Goal: Task Accomplishment & Management: Use online tool/utility

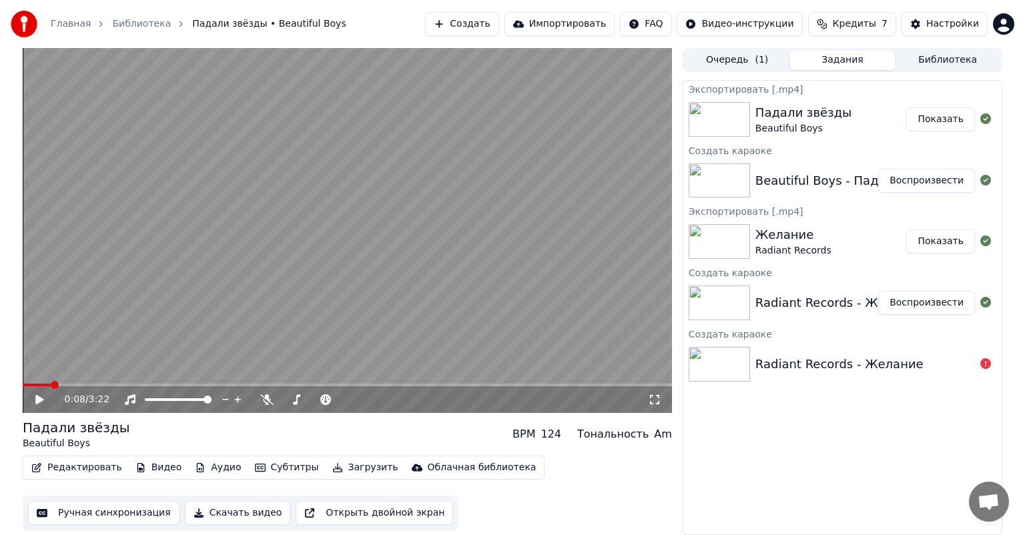
click at [940, 117] on button "Показать" at bounding box center [940, 119] width 69 height 24
click at [298, 292] on video at bounding box center [347, 230] width 649 height 365
click at [57, 384] on span at bounding box center [61, 385] width 8 height 8
click at [190, 384] on span at bounding box center [106, 385] width 167 height 3
click at [166, 384] on span at bounding box center [95, 385] width 144 height 3
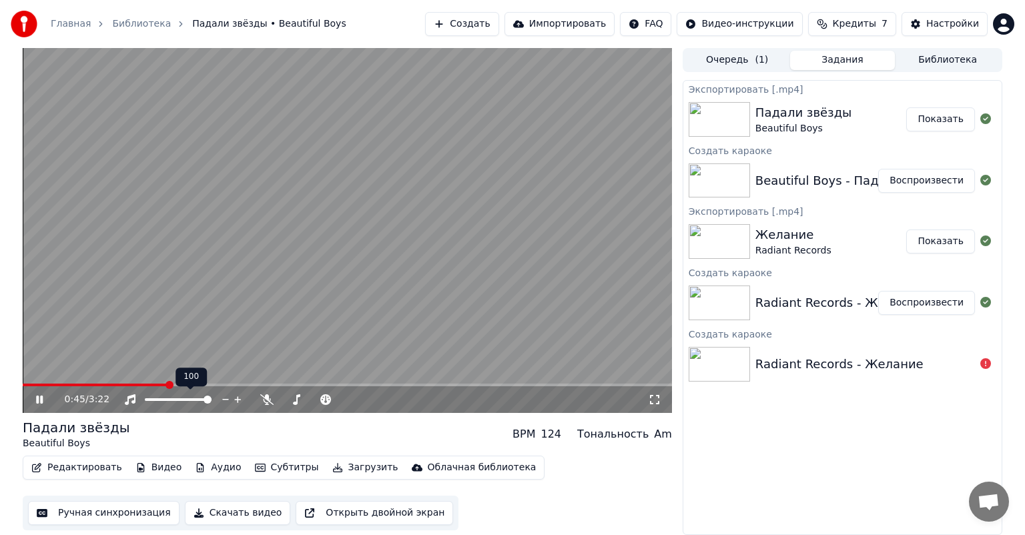
click at [283, 230] on video at bounding box center [347, 230] width 649 height 365
click at [77, 470] on button "Редактировать" at bounding box center [76, 468] width 101 height 19
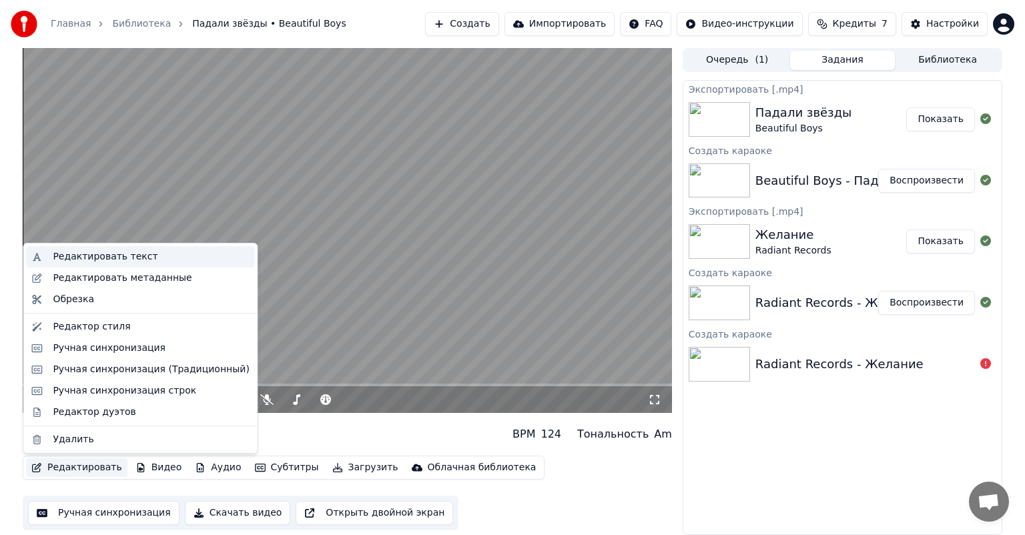
click at [93, 262] on div "Редактировать текст" at bounding box center [105, 256] width 105 height 13
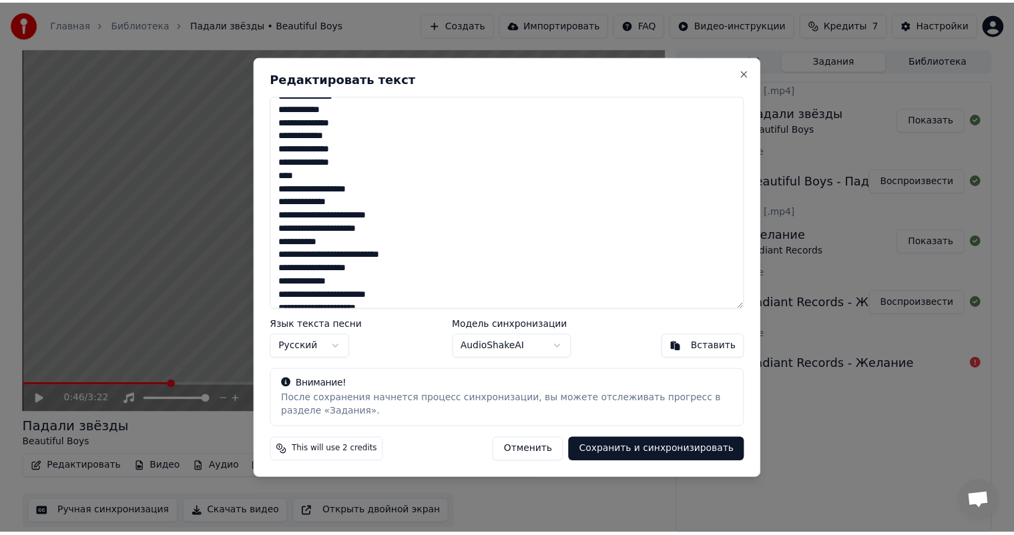
scroll to position [149, 0]
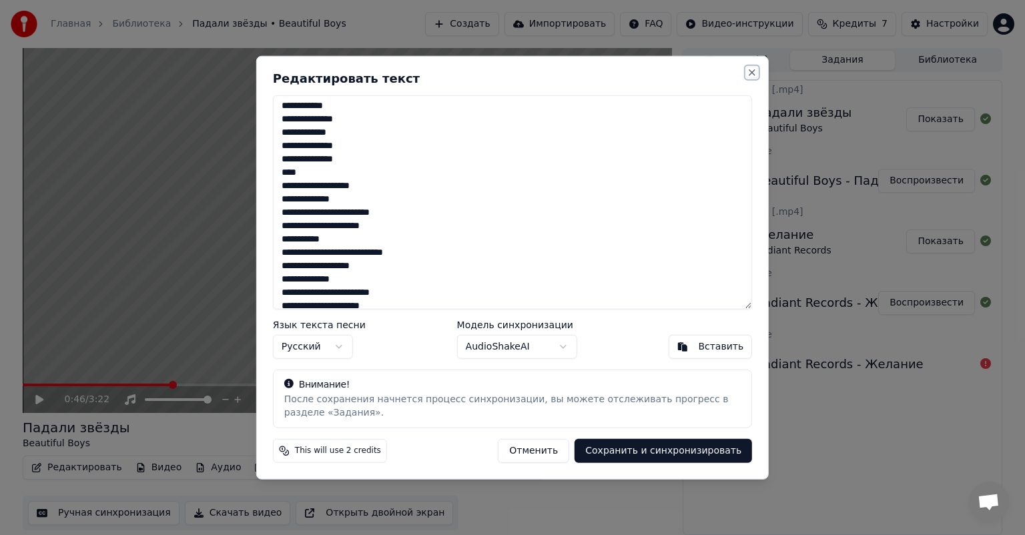
click at [755, 71] on button "Close" at bounding box center [752, 72] width 11 height 11
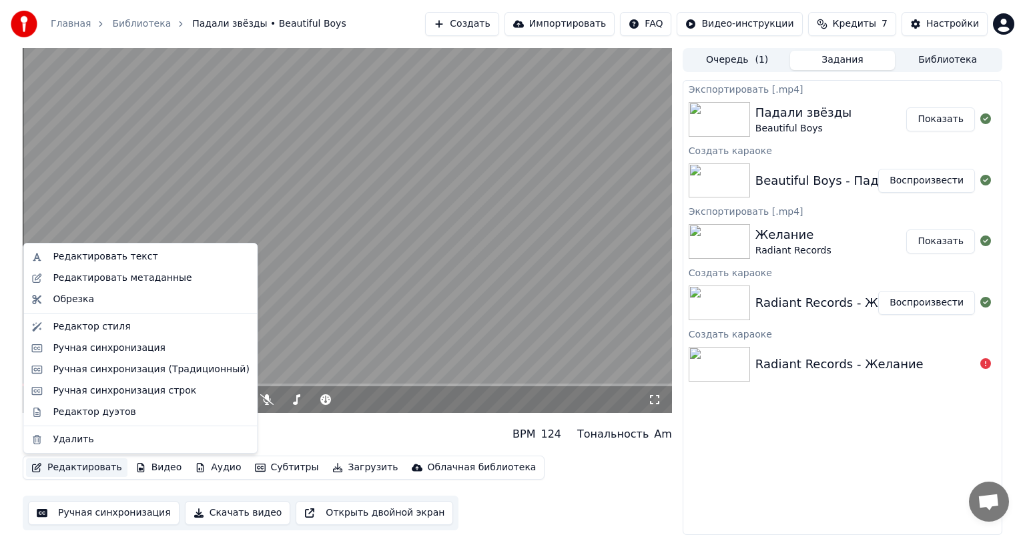
click at [79, 469] on button "Редактировать" at bounding box center [76, 468] width 101 height 19
click at [91, 345] on div "Ручная синхронизация" at bounding box center [109, 348] width 113 height 13
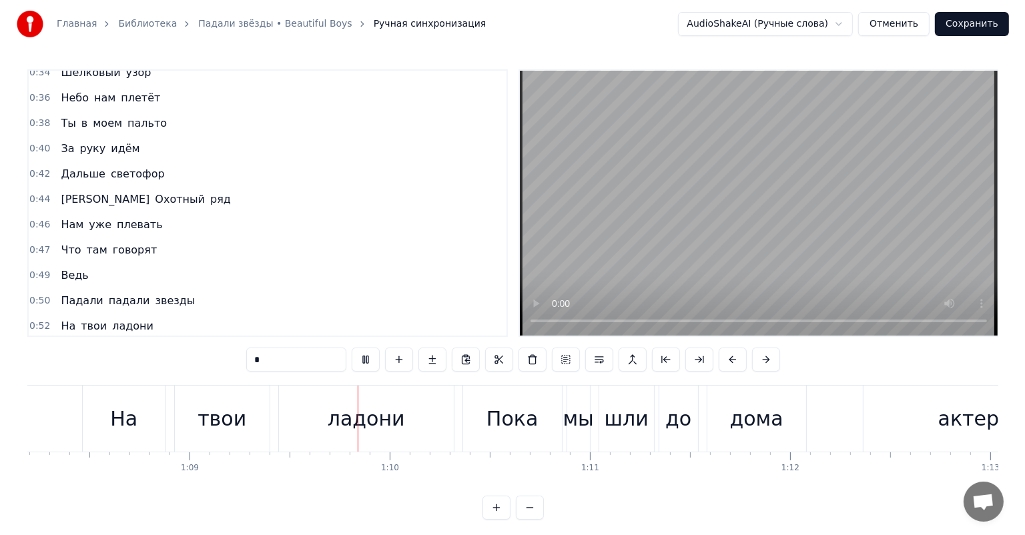
scroll to position [0, 13773]
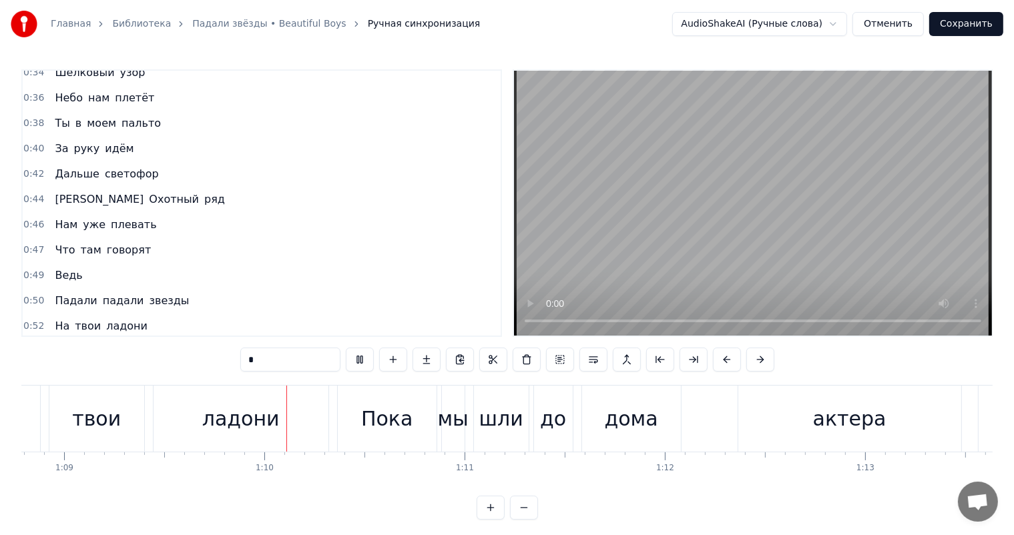
click at [94, 289] on div "Падали падали звезды" at bounding box center [121, 301] width 145 height 24
click at [93, 289] on div "Падали падали звезды" at bounding box center [121, 301] width 145 height 24
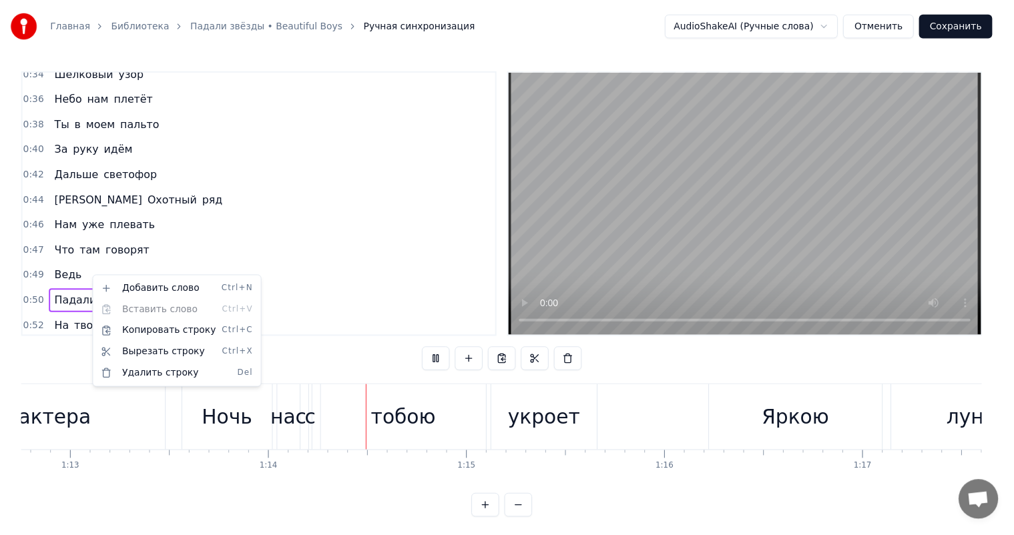
scroll to position [0, 14648]
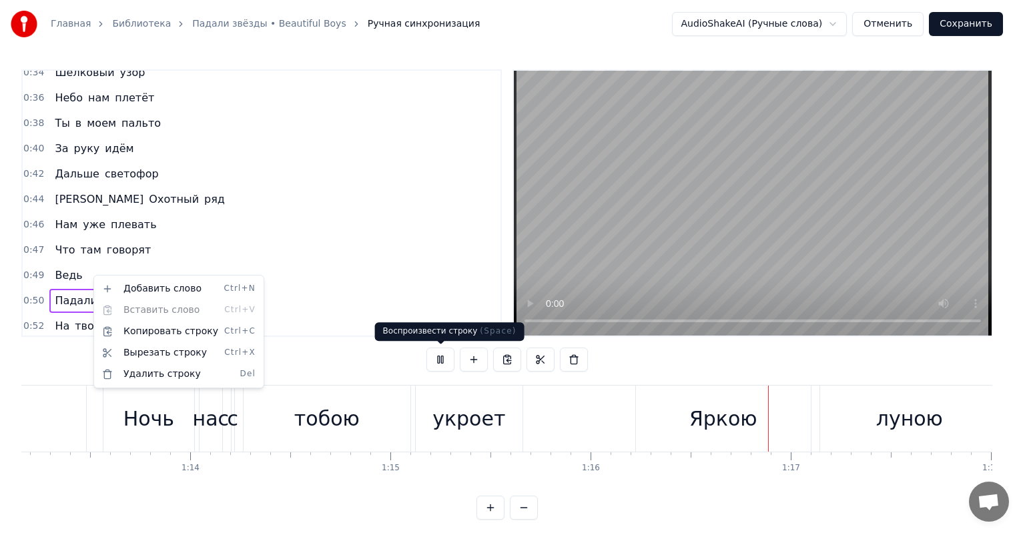
click at [438, 354] on button at bounding box center [440, 360] width 28 height 24
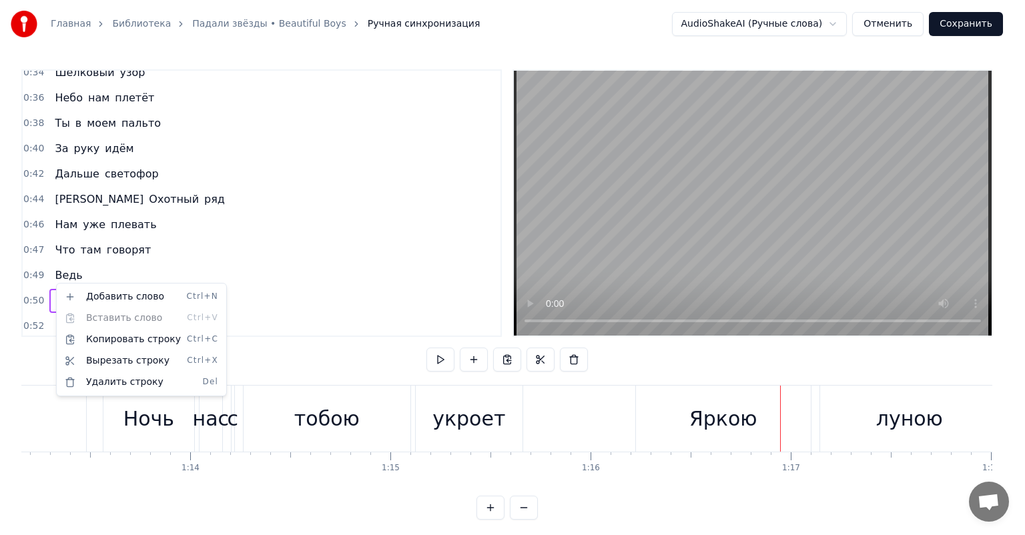
click at [283, 256] on html "Главная Библиотека Падали звёзды • Beautiful Boys Ручная синхронизация AudioSha…" at bounding box center [512, 270] width 1025 height 541
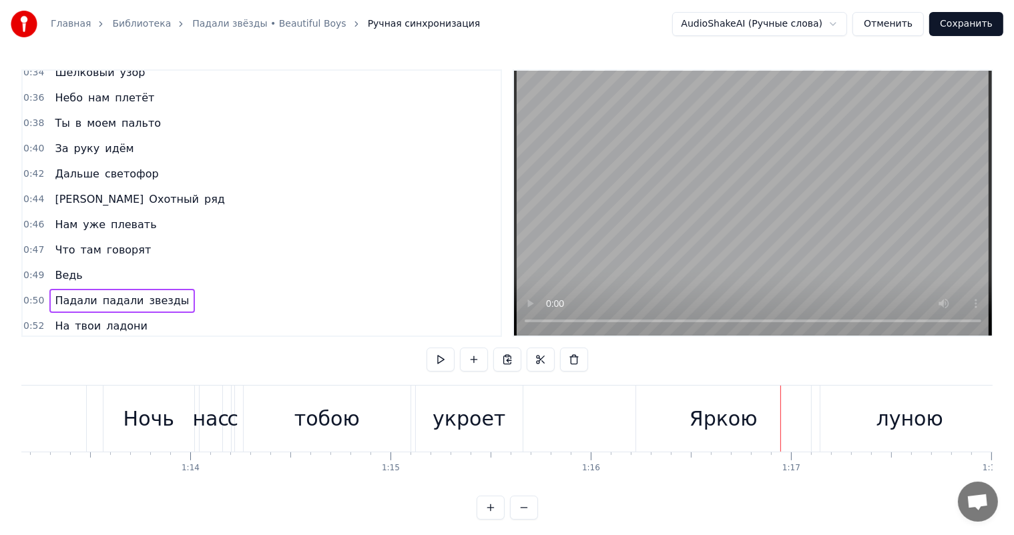
click at [71, 268] on span "Ведь" at bounding box center [68, 275] width 30 height 15
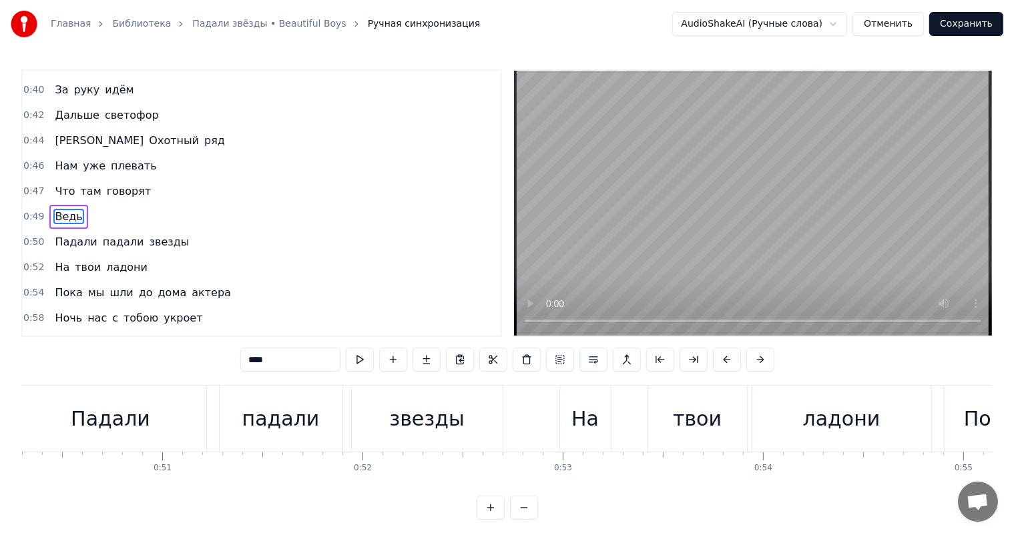
scroll to position [0, 9913]
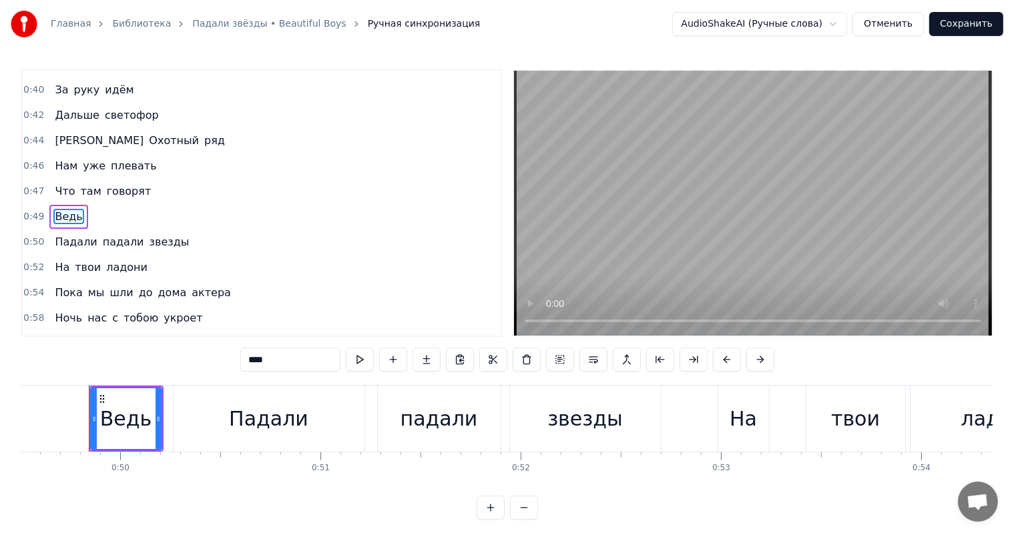
click at [288, 356] on input "****" at bounding box center [290, 360] width 100 height 24
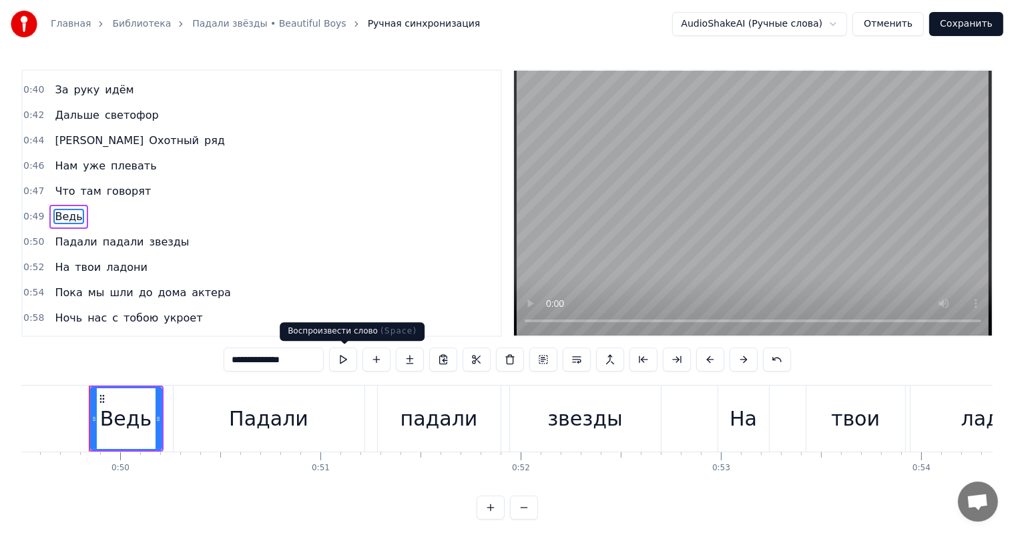
click at [344, 356] on button at bounding box center [343, 360] width 28 height 24
click at [301, 364] on input "****" at bounding box center [274, 360] width 100 height 24
click at [207, 386] on div "Падали" at bounding box center [269, 419] width 192 height 66
type input "******"
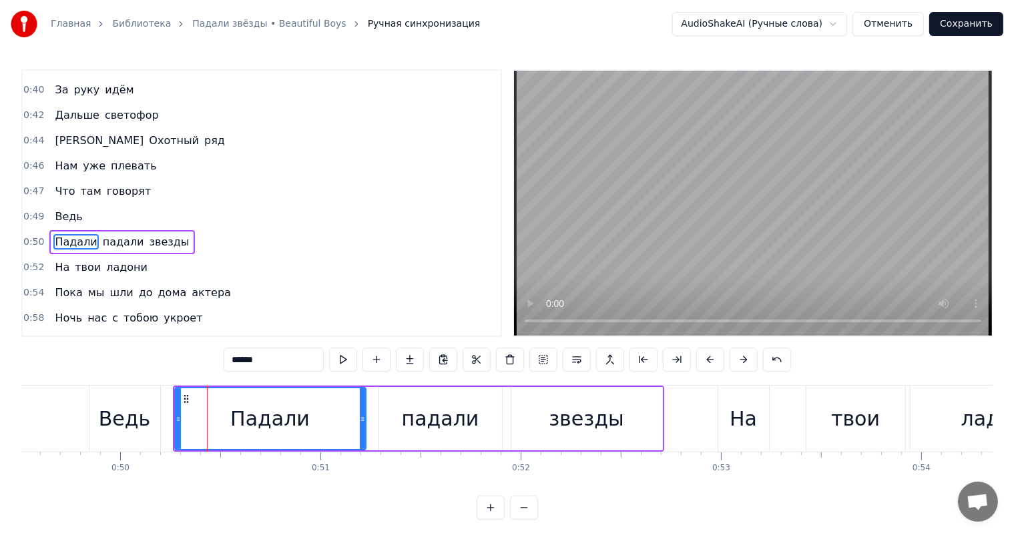
scroll to position [296, 0]
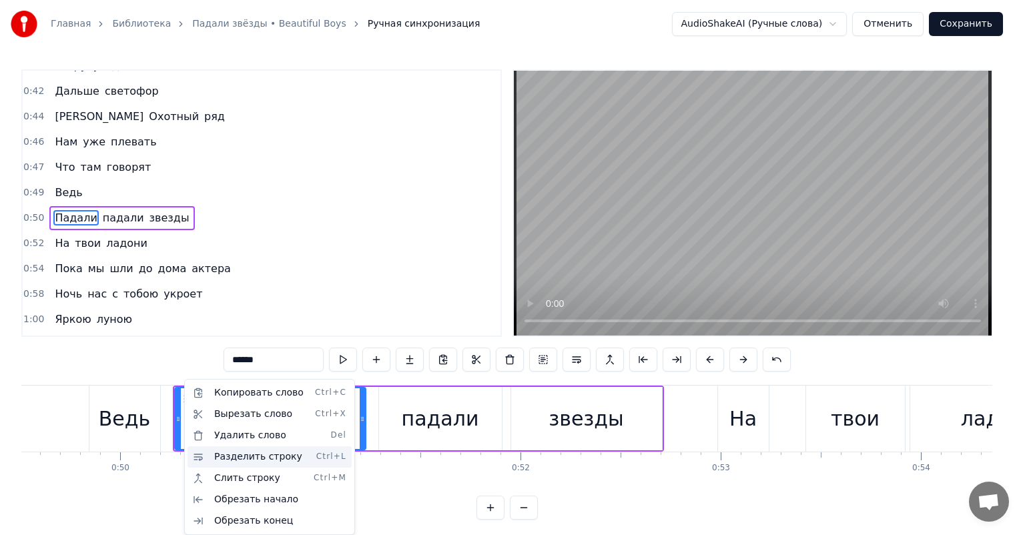
click at [211, 456] on div "Разделить строку Ctrl+L" at bounding box center [270, 457] width 164 height 21
click at [228, 454] on div "Разделить строку Ctrl+L" at bounding box center [268, 457] width 164 height 21
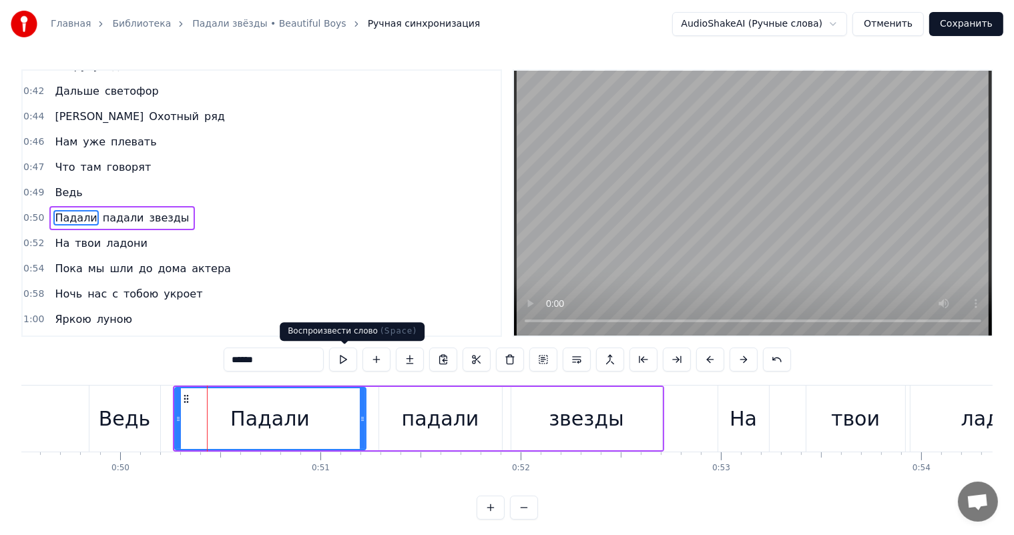
click at [339, 354] on button at bounding box center [343, 360] width 28 height 24
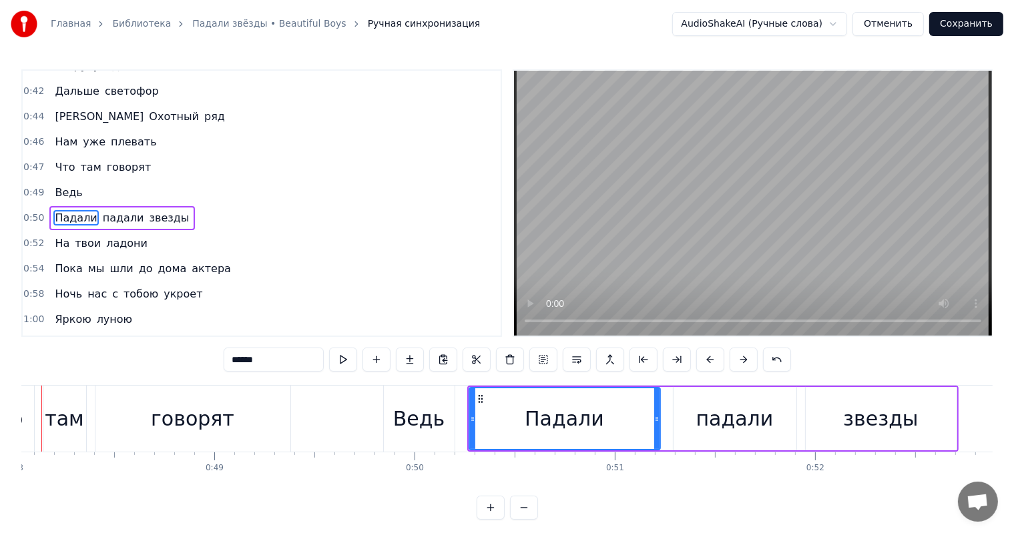
scroll to position [0, 9571]
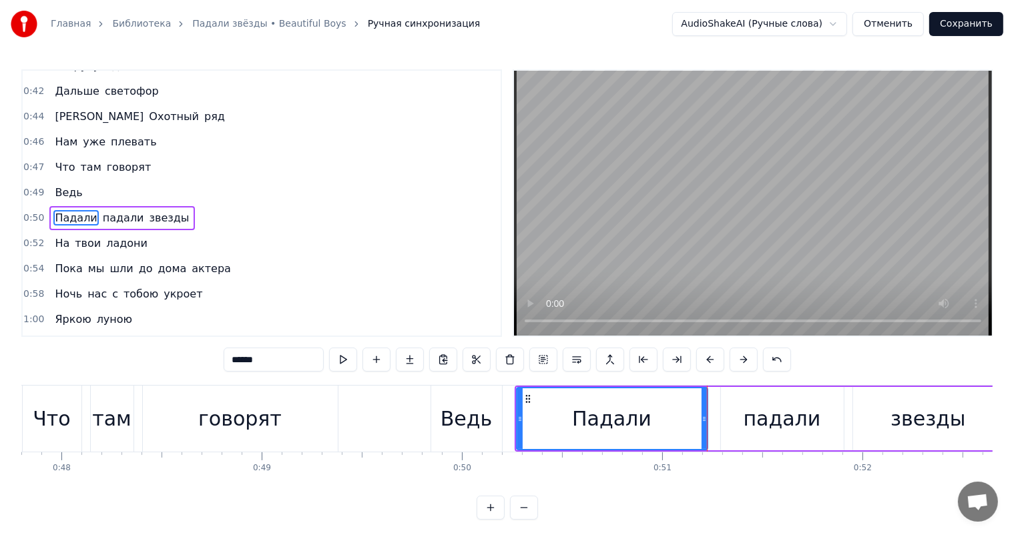
click at [145, 190] on div "0:49 Ведь" at bounding box center [262, 192] width 478 height 25
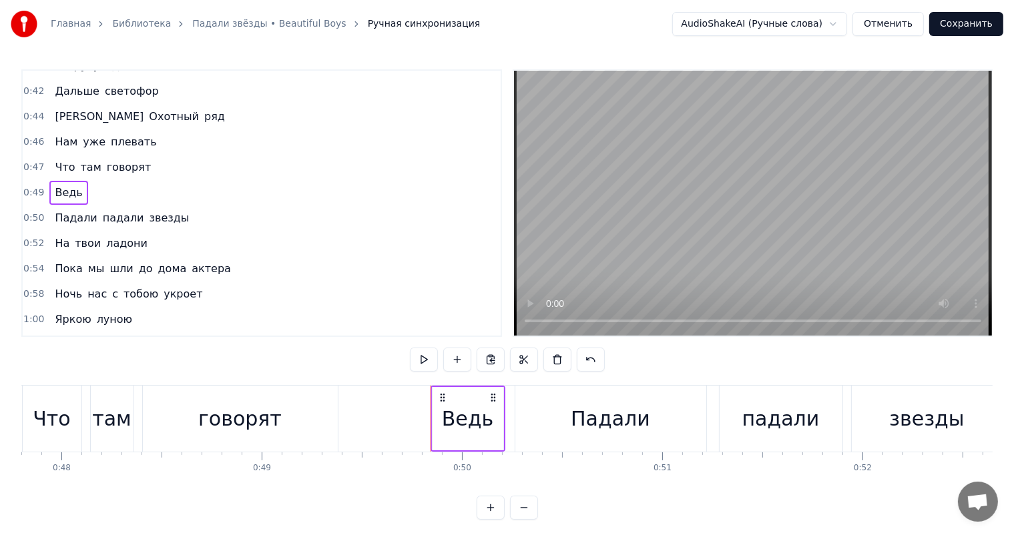
click at [116, 206] on div "Падали падали звезды" at bounding box center [121, 218] width 145 height 24
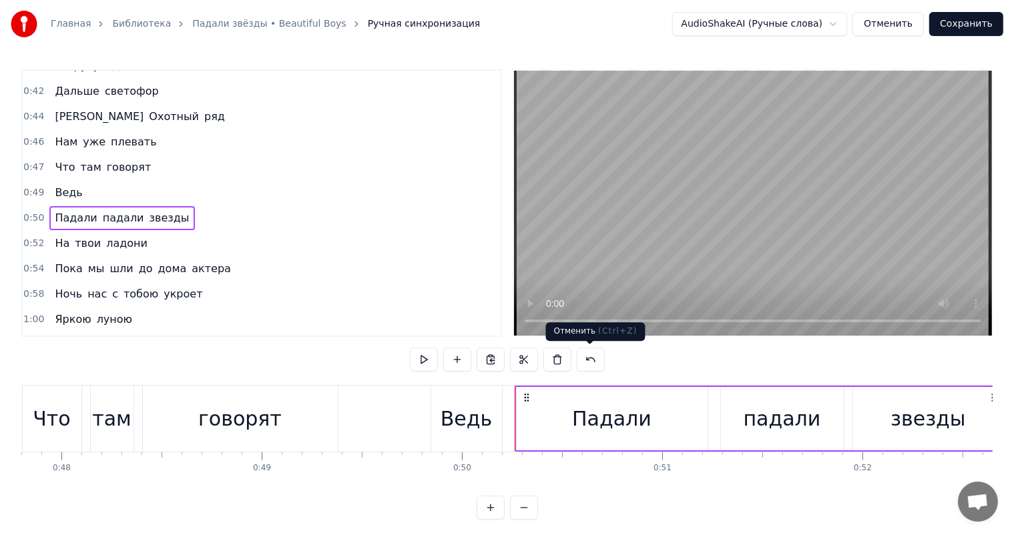
click at [587, 359] on button at bounding box center [591, 360] width 28 height 24
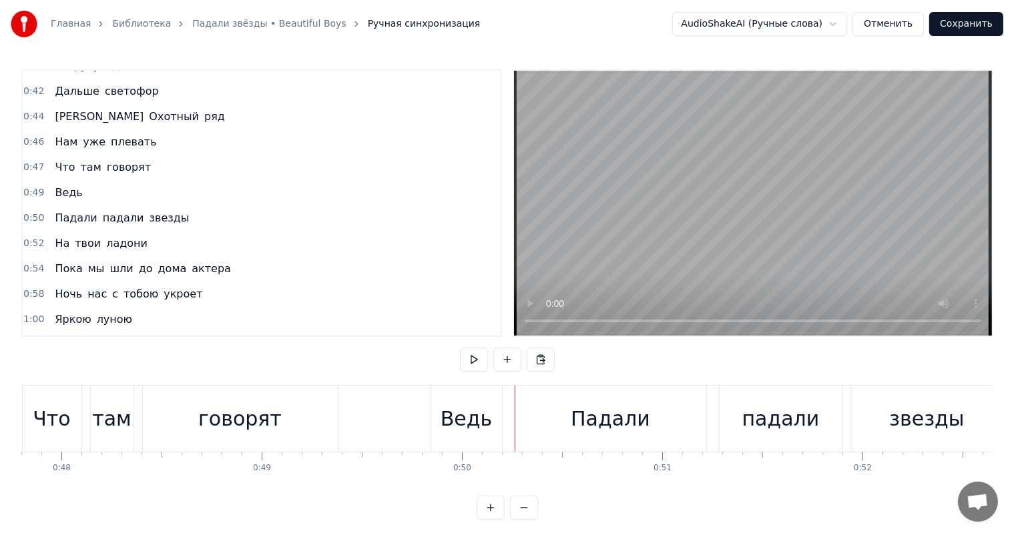
click at [587, 359] on div "0:20 В полночь босиком 0:21 По седой [PERSON_NAME] 0:23 В шали шерстяной 0:25 Д…" at bounding box center [506, 294] width 971 height 451
click at [65, 190] on div "Ведь" at bounding box center [68, 193] width 38 height 24
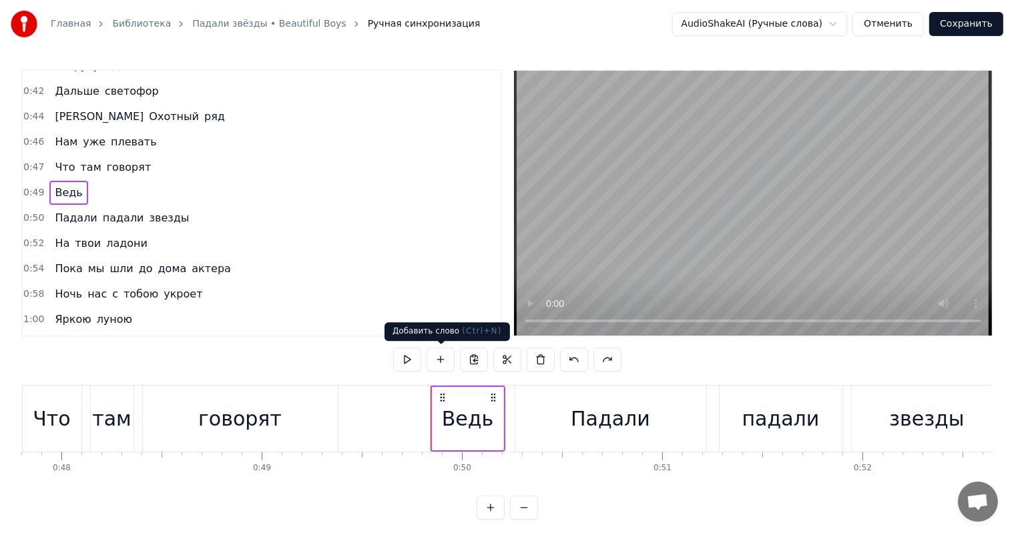
click at [442, 355] on button at bounding box center [440, 360] width 28 height 24
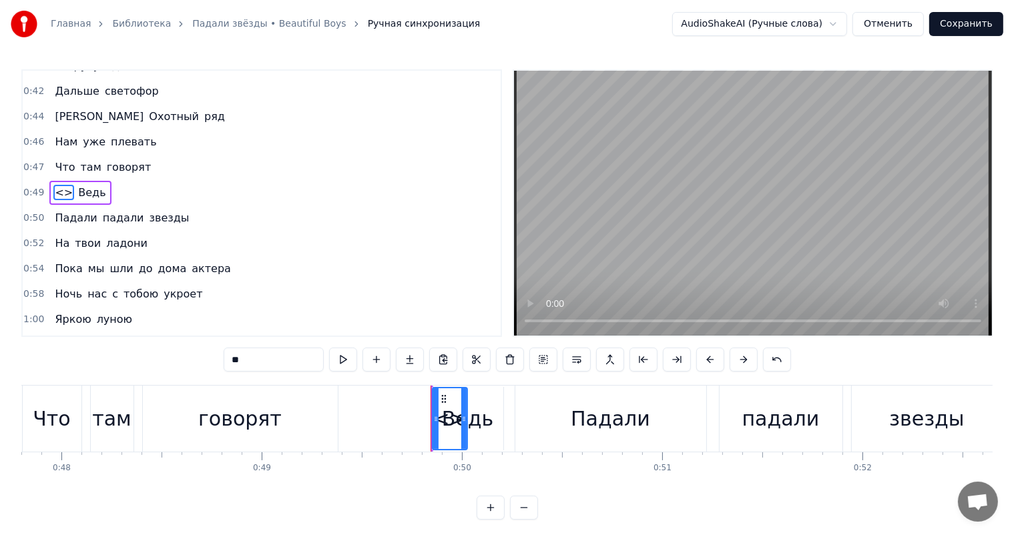
scroll to position [272, 0]
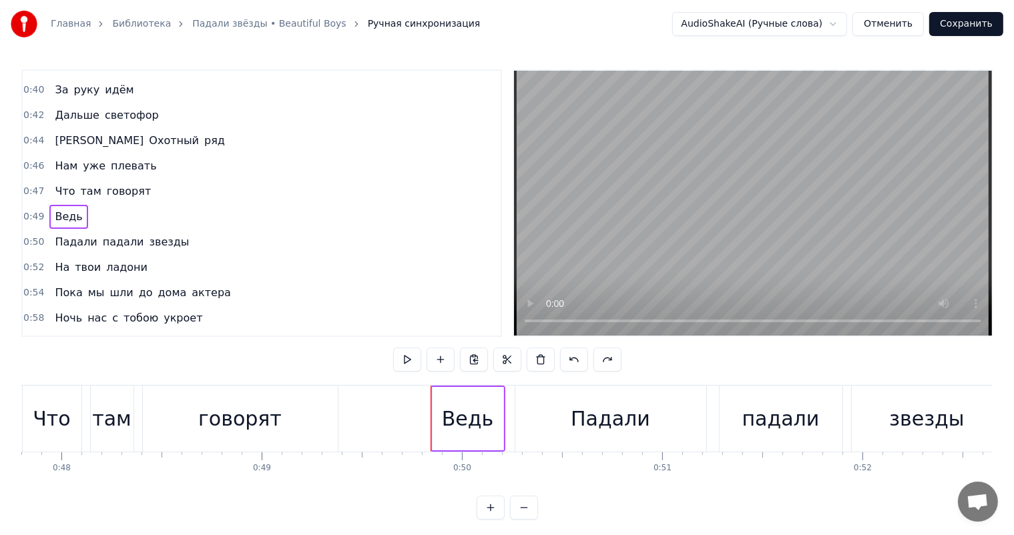
click at [67, 214] on div "Ведь" at bounding box center [68, 217] width 38 height 24
click at [577, 360] on button at bounding box center [574, 360] width 28 height 24
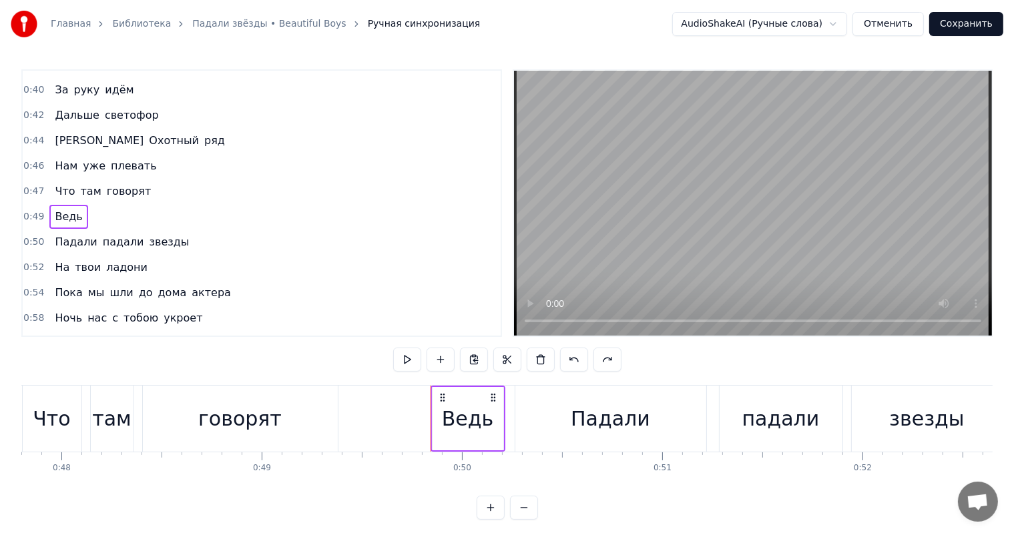
click at [577, 360] on button at bounding box center [574, 360] width 28 height 24
click at [894, 24] on button "Отменить" at bounding box center [887, 24] width 71 height 24
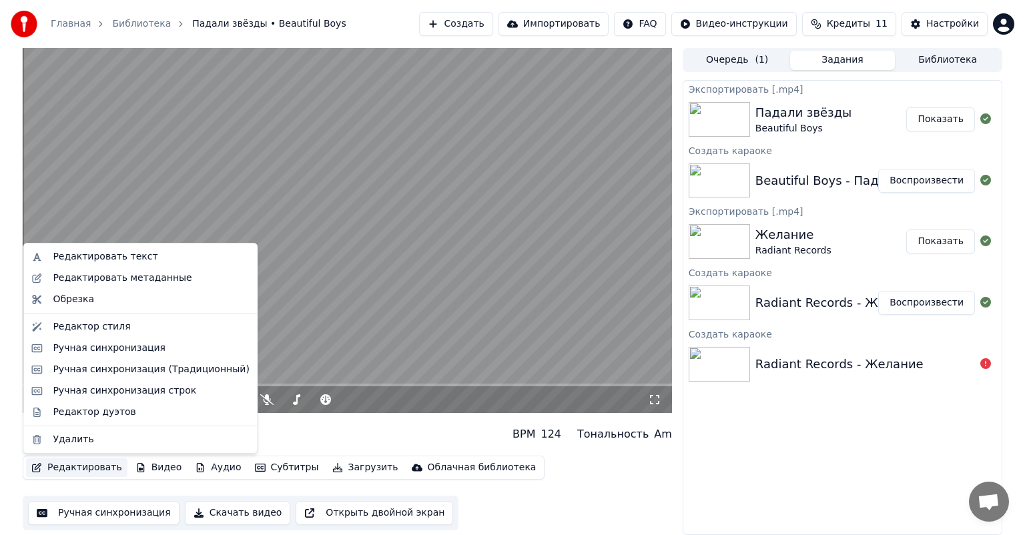
click at [54, 470] on button "Редактировать" at bounding box center [76, 468] width 101 height 19
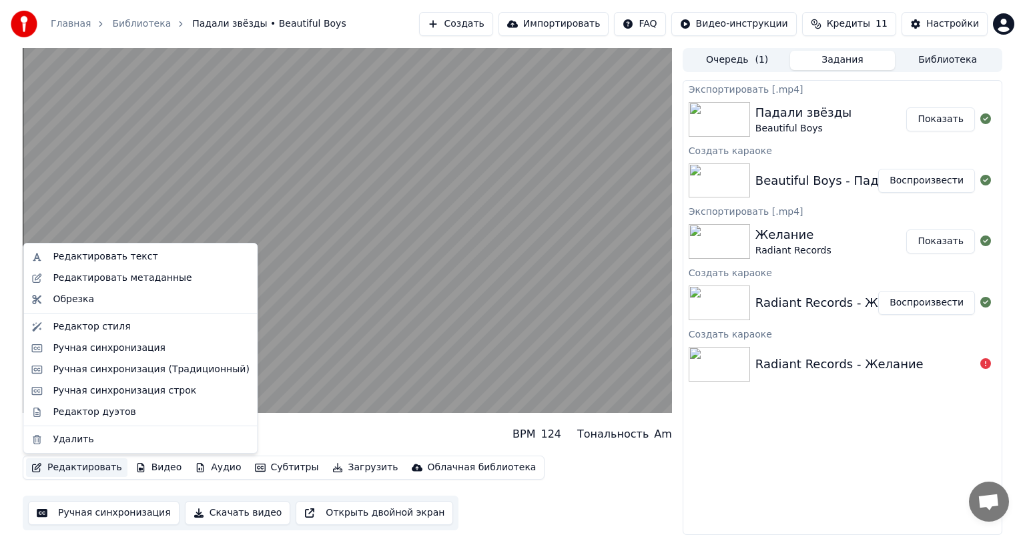
click at [322, 246] on video at bounding box center [347, 230] width 649 height 365
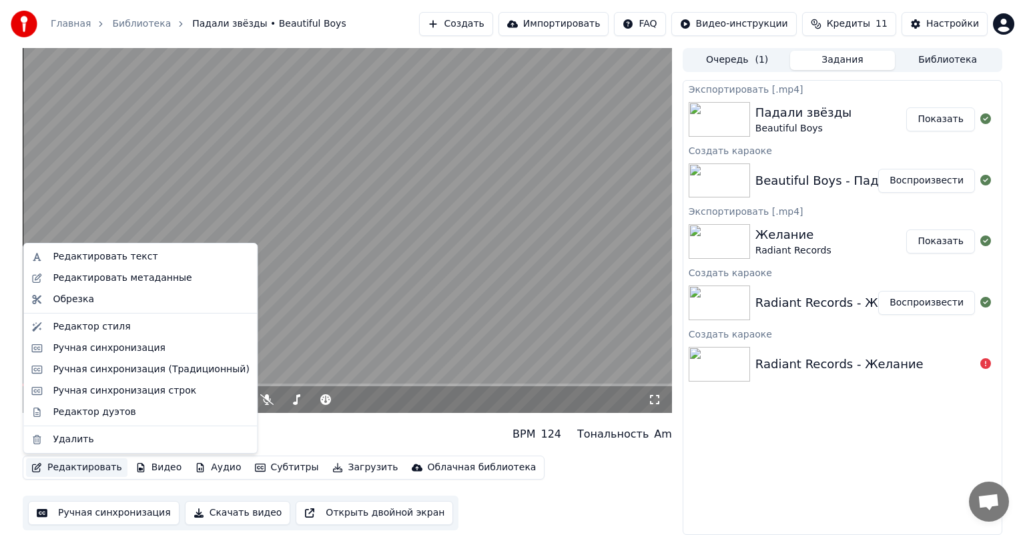
click at [80, 470] on button "Редактировать" at bounding box center [76, 468] width 101 height 19
click at [75, 351] on div "Ручная синхронизация" at bounding box center [109, 348] width 113 height 13
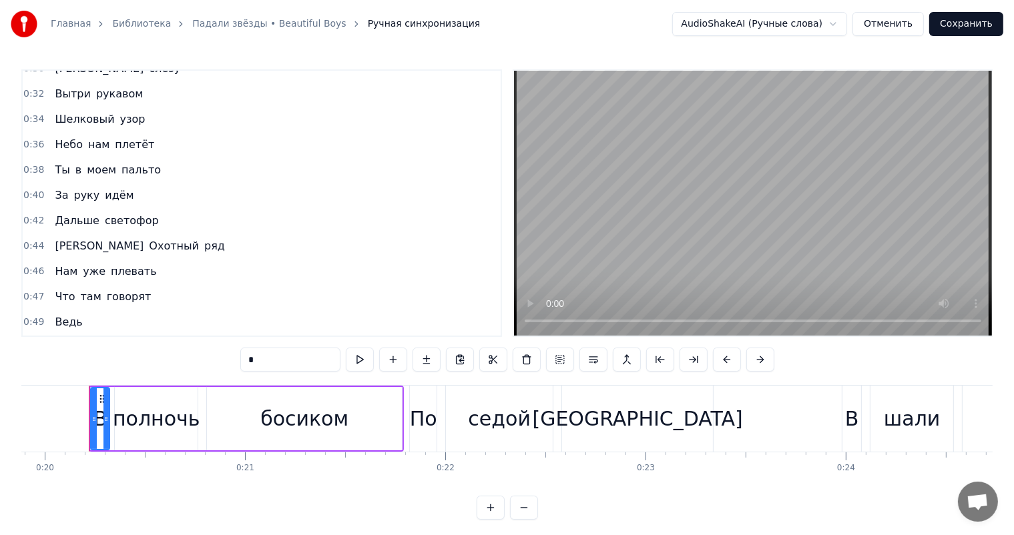
scroll to position [267, 0]
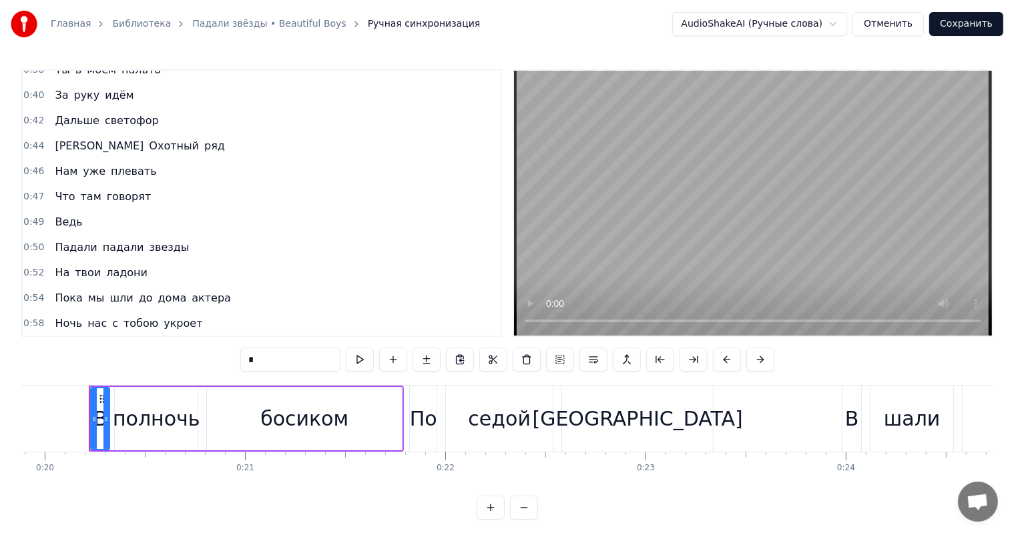
click at [59, 210] on div "Ведь" at bounding box center [68, 222] width 38 height 24
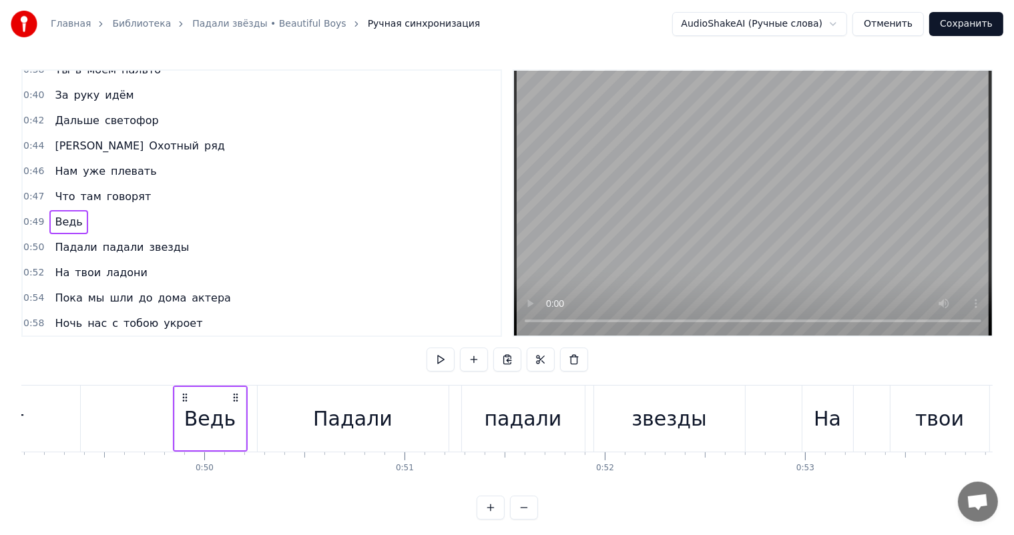
scroll to position [0, 9913]
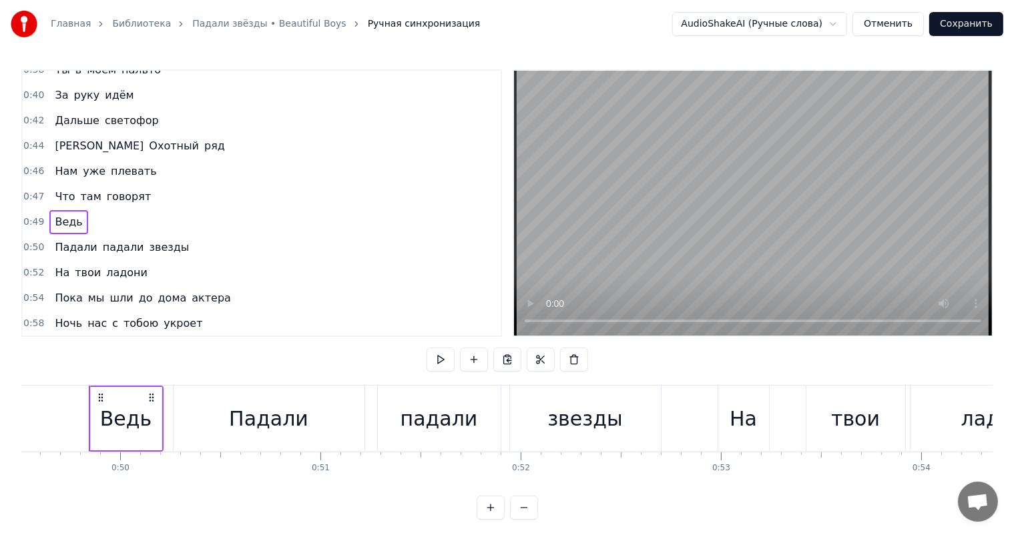
click at [224, 388] on div "Падали" at bounding box center [269, 419] width 191 height 66
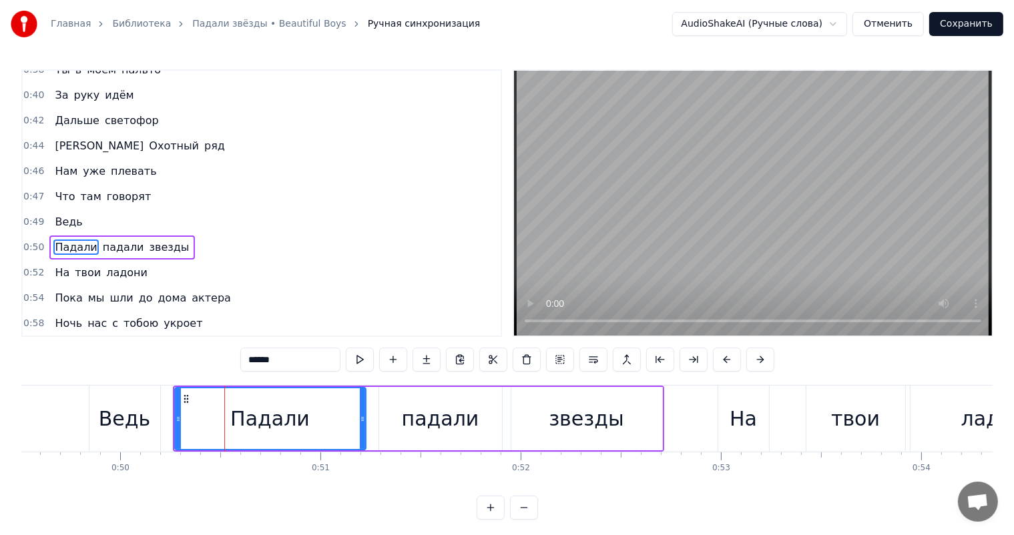
scroll to position [296, 0]
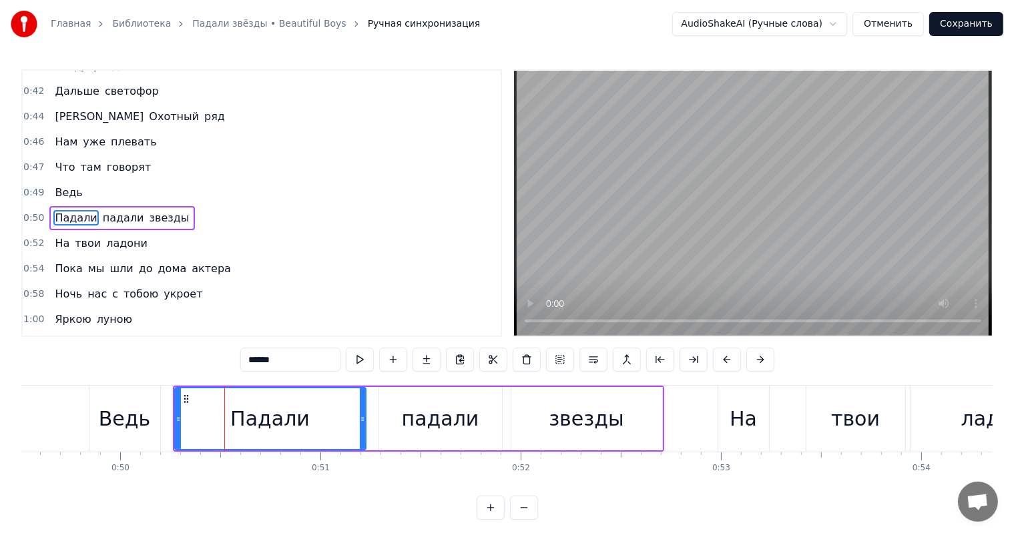
click at [65, 181] on div "Ведь" at bounding box center [68, 193] width 38 height 24
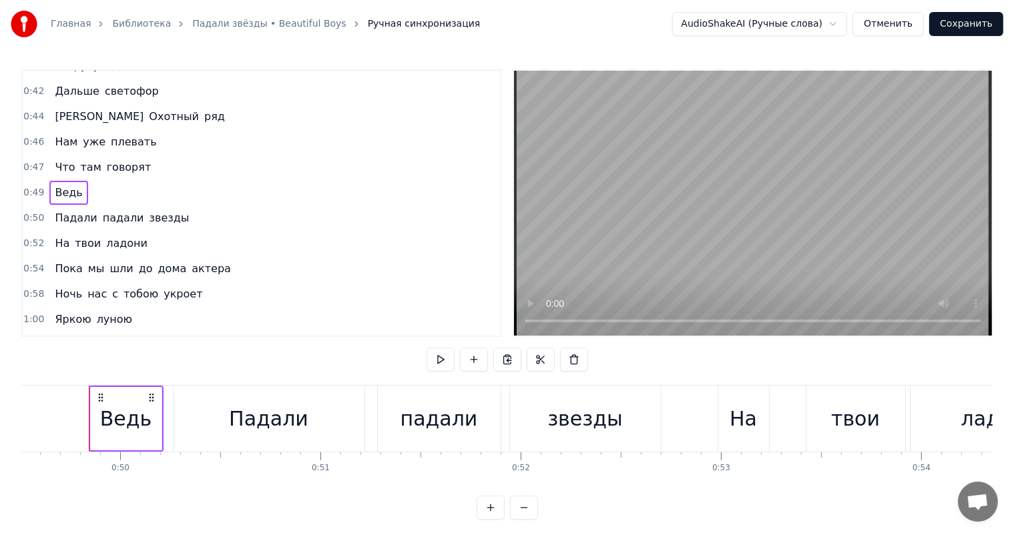
click at [72, 185] on span "Ведь" at bounding box center [68, 192] width 30 height 15
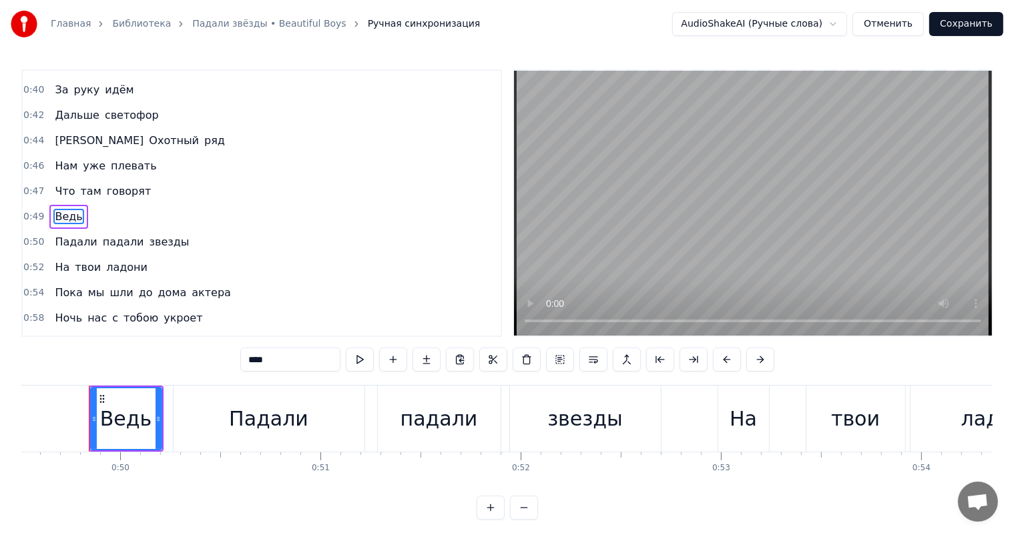
click at [64, 209] on span "Ведь" at bounding box center [68, 216] width 30 height 15
click at [68, 209] on span "Ведь" at bounding box center [68, 216] width 30 height 15
click at [272, 360] on input "****" at bounding box center [290, 360] width 100 height 24
click at [597, 361] on button at bounding box center [593, 360] width 28 height 24
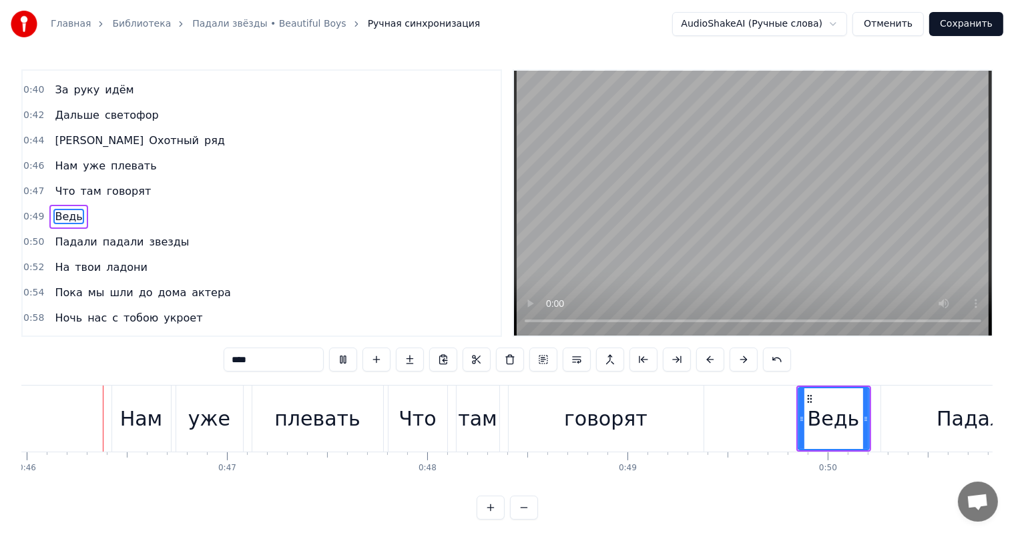
scroll to position [0, 9183]
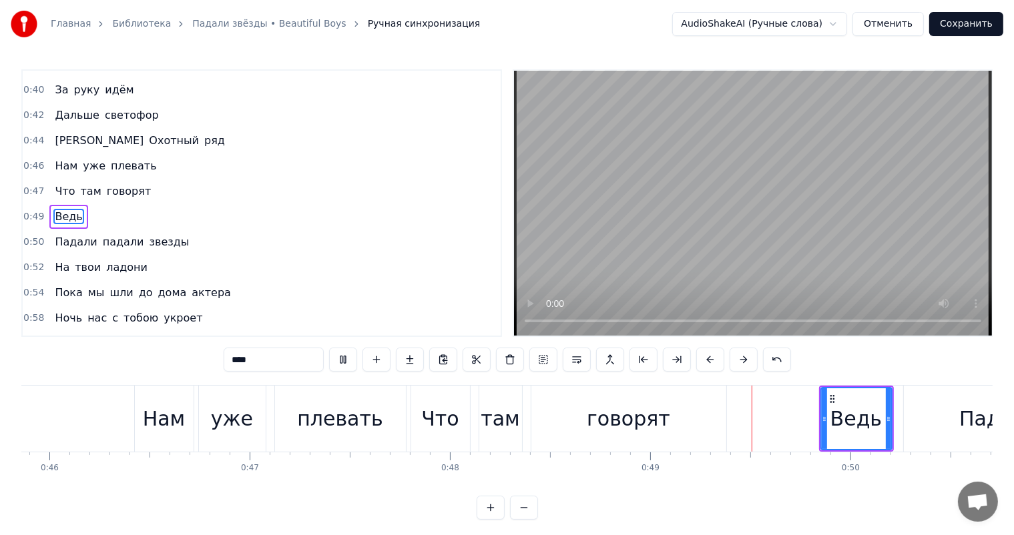
click at [294, 356] on input "****" at bounding box center [274, 360] width 100 height 24
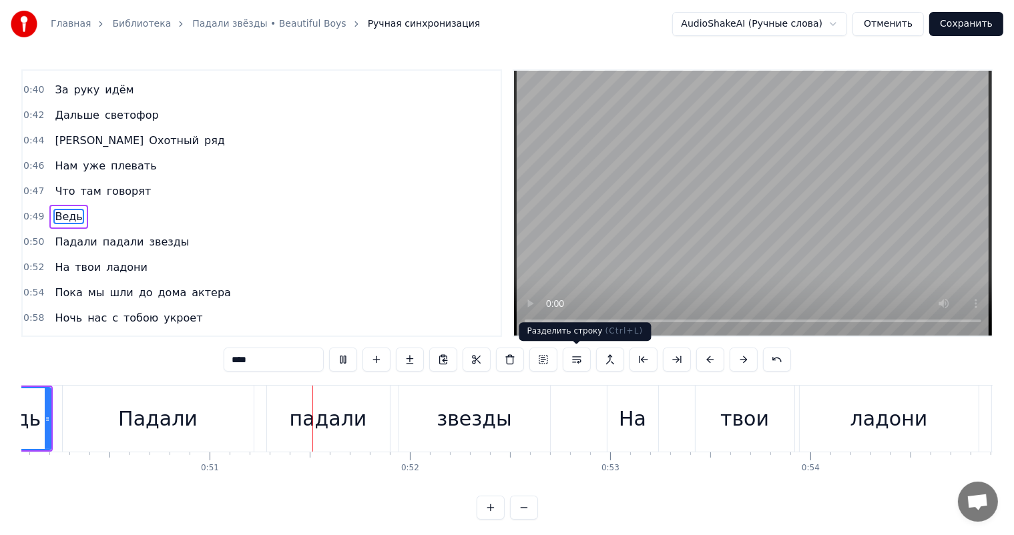
scroll to position [0, 10105]
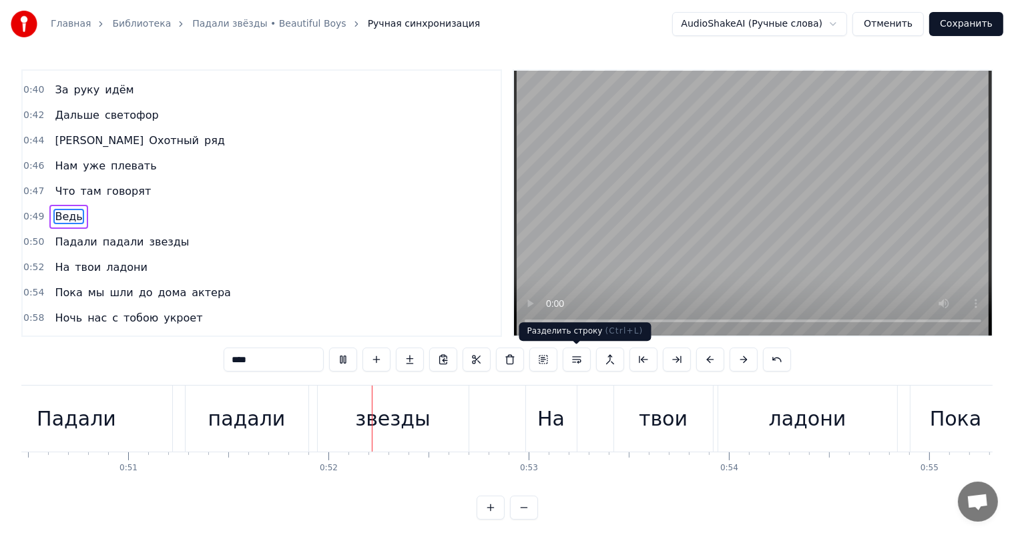
click at [582, 360] on button at bounding box center [577, 360] width 28 height 24
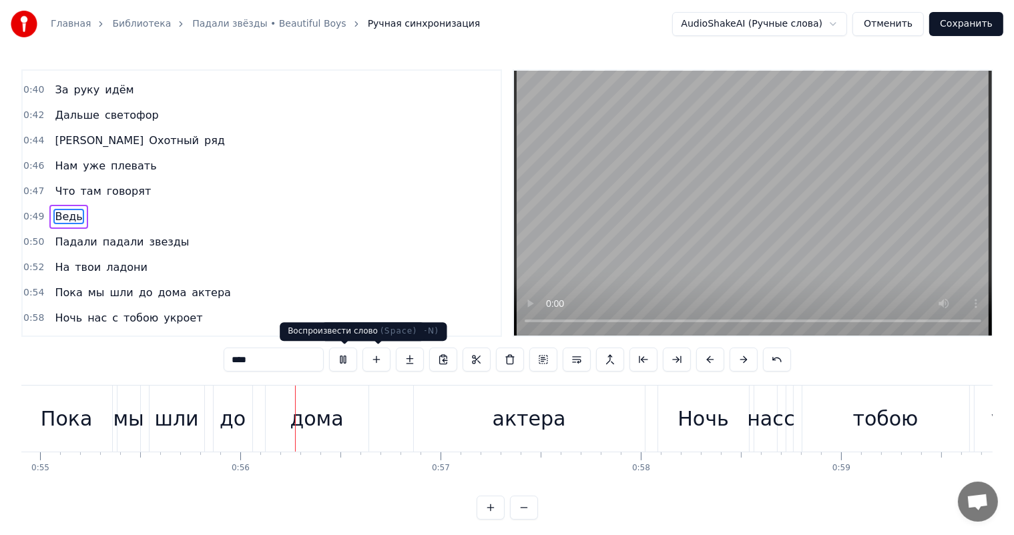
click at [350, 352] on button at bounding box center [343, 360] width 28 height 24
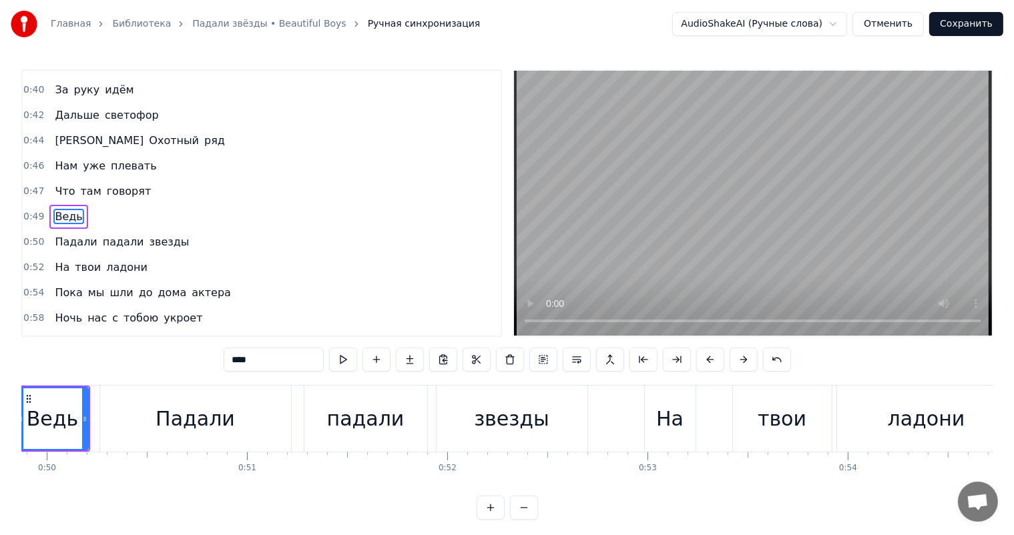
scroll to position [0, 9735]
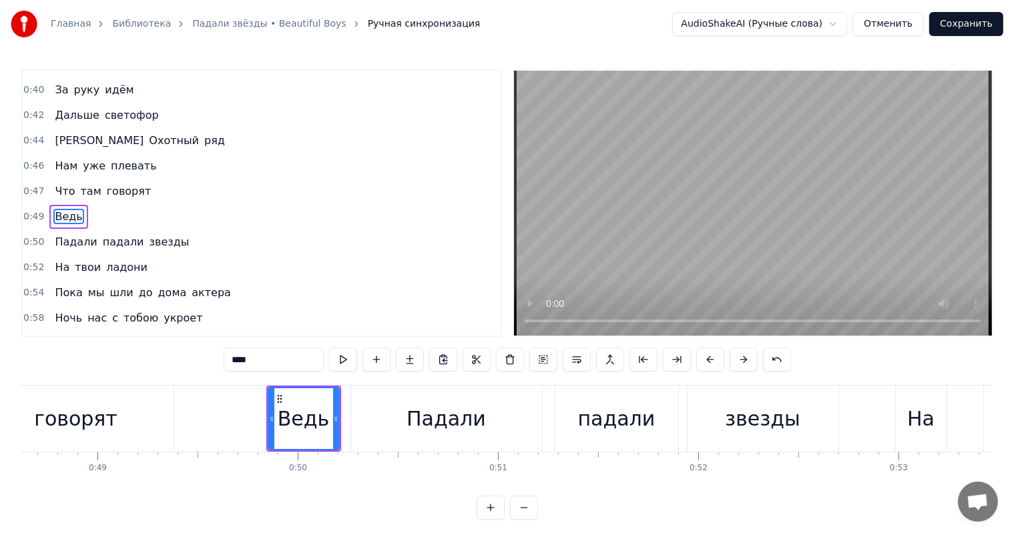
click at [378, 401] on div "Падали" at bounding box center [446, 419] width 191 height 66
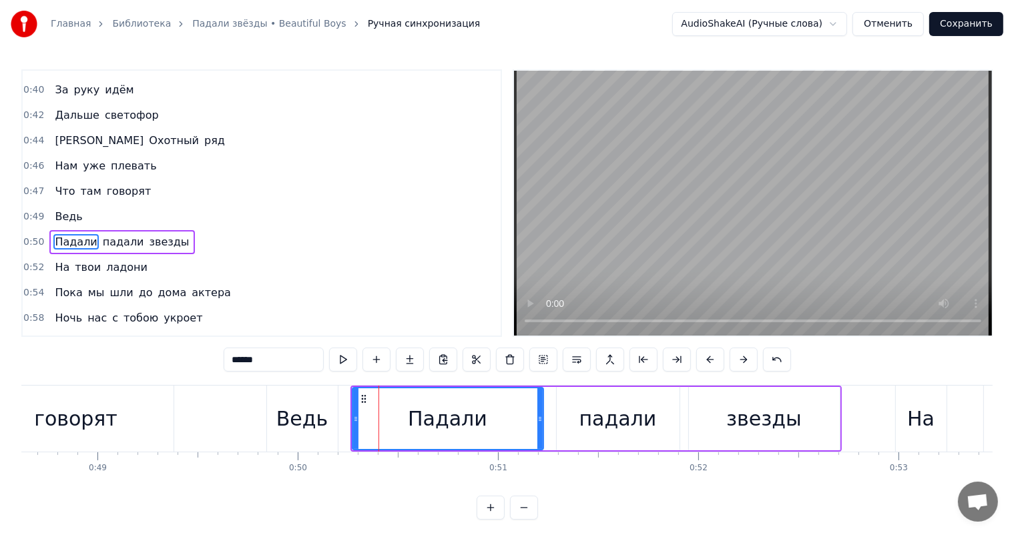
scroll to position [296, 0]
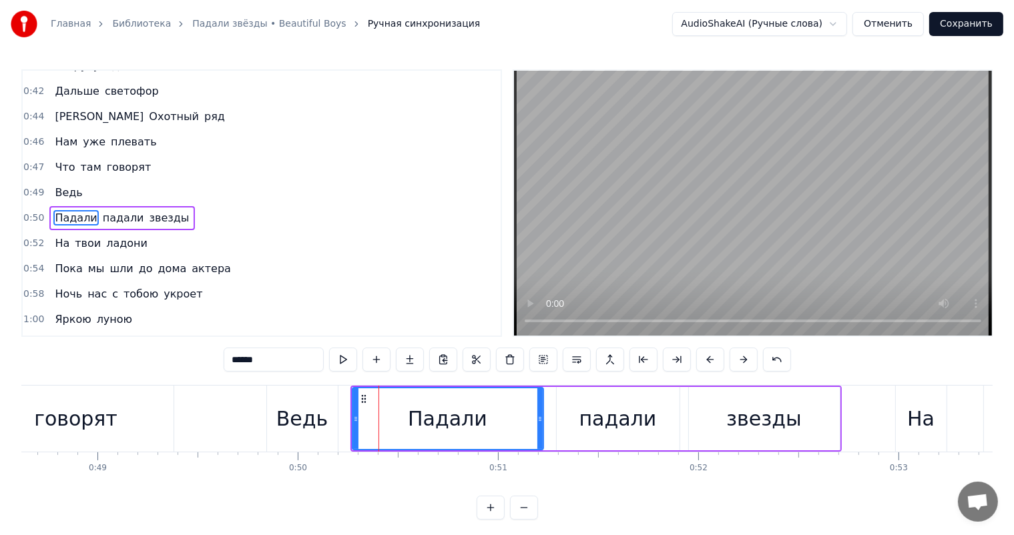
click at [313, 390] on div "Ведь" at bounding box center [302, 419] width 71 height 66
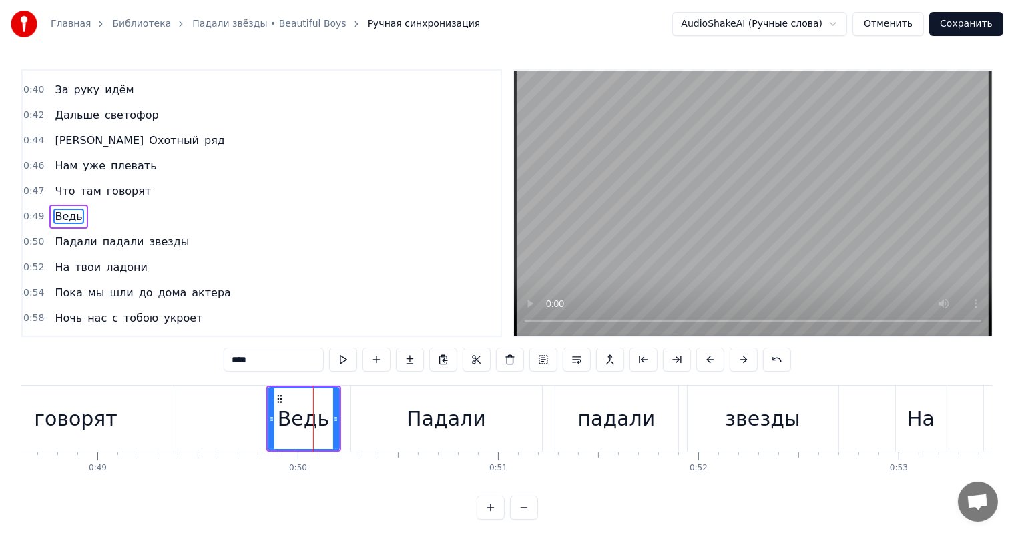
click at [379, 408] on div "Падали" at bounding box center [446, 419] width 191 height 66
type input "******"
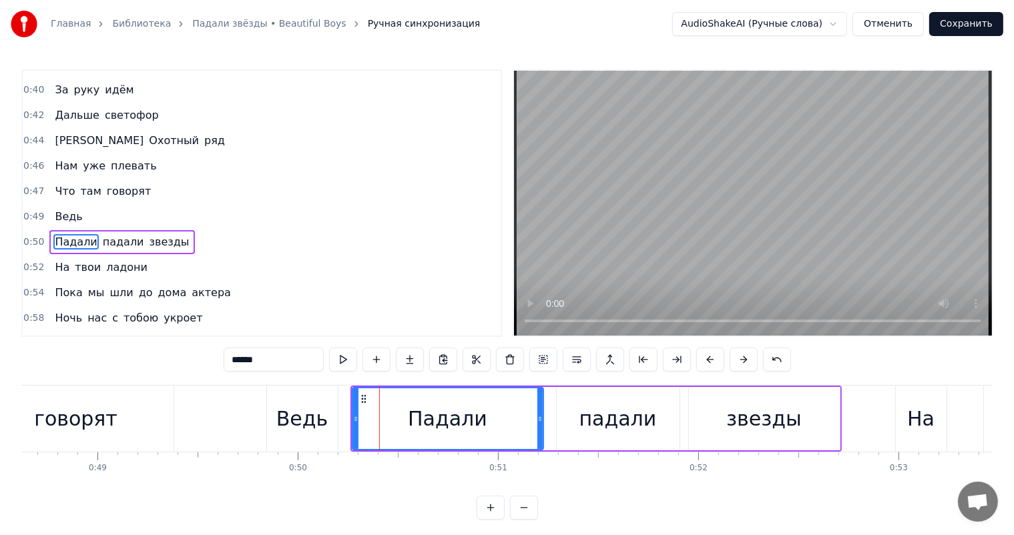
scroll to position [296, 0]
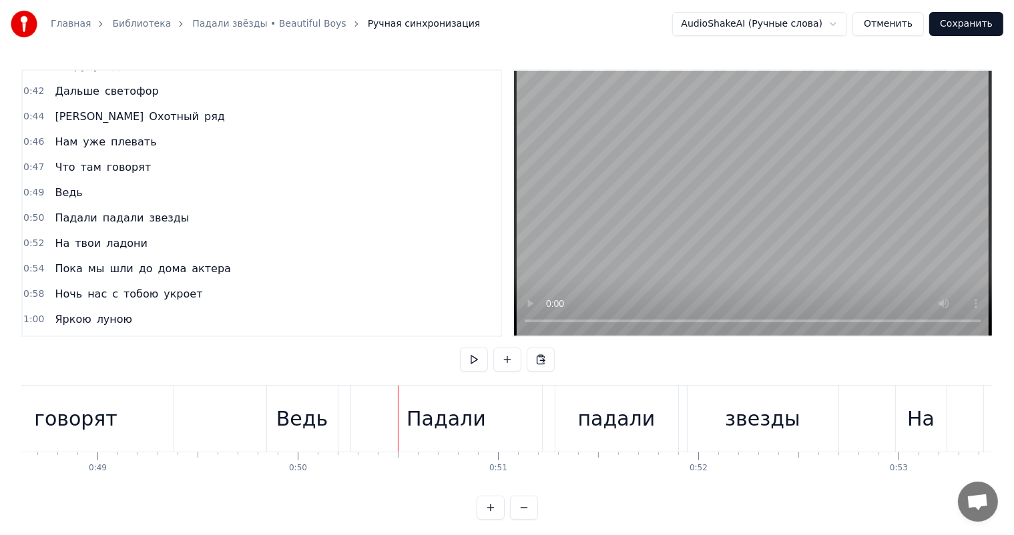
click at [365, 408] on div "Падали" at bounding box center [446, 419] width 191 height 66
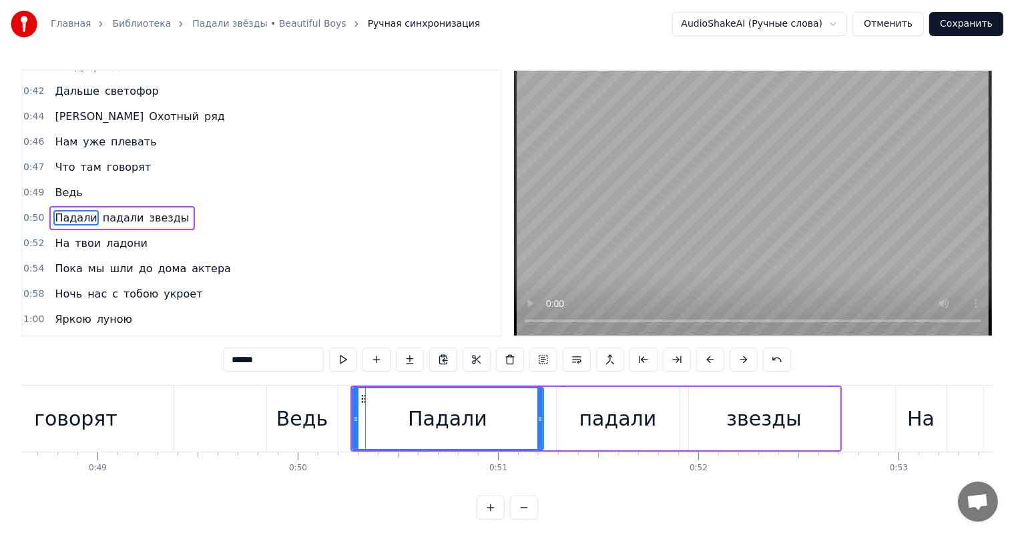
click at [312, 422] on div "Ведь" at bounding box center [301, 419] width 51 height 30
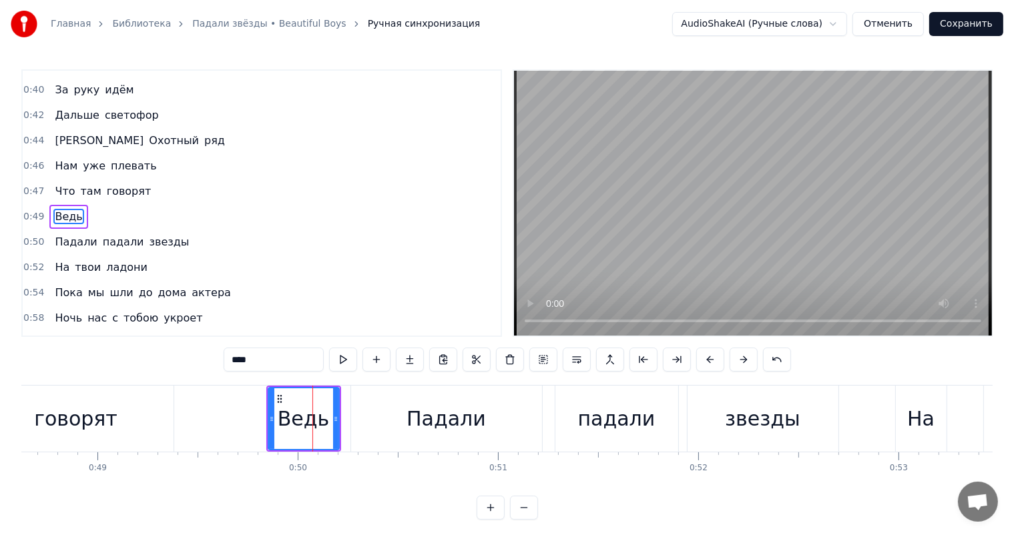
click at [370, 412] on div "Падали" at bounding box center [446, 419] width 191 height 66
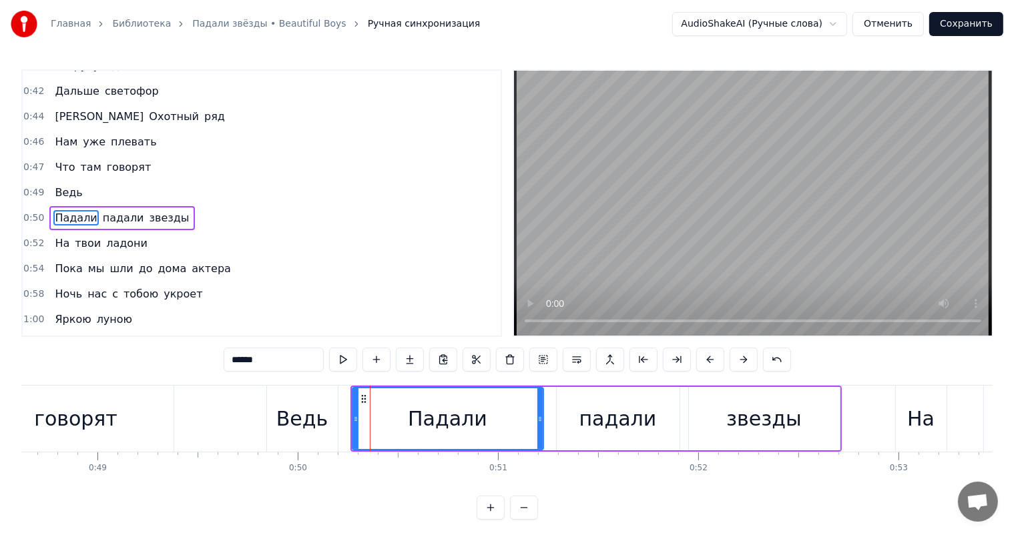
click at [315, 411] on div "Ведь" at bounding box center [301, 419] width 51 height 30
type input "****"
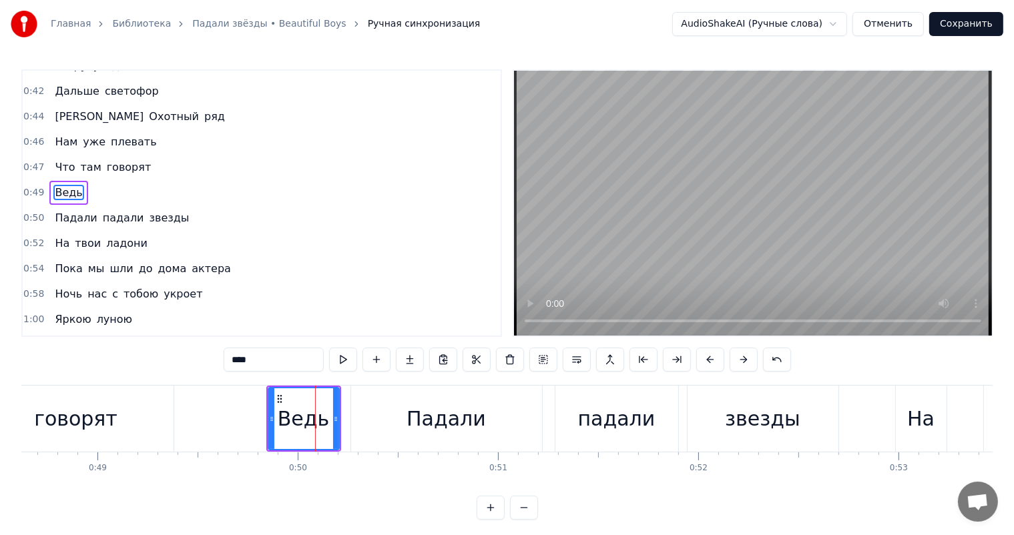
scroll to position [272, 0]
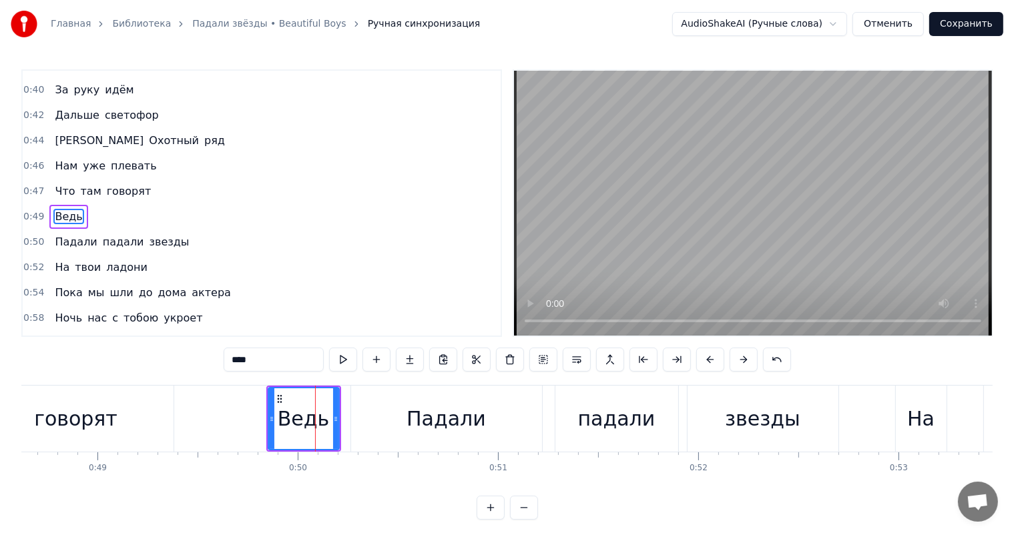
click at [75, 205] on div "Ведь" at bounding box center [68, 217] width 38 height 24
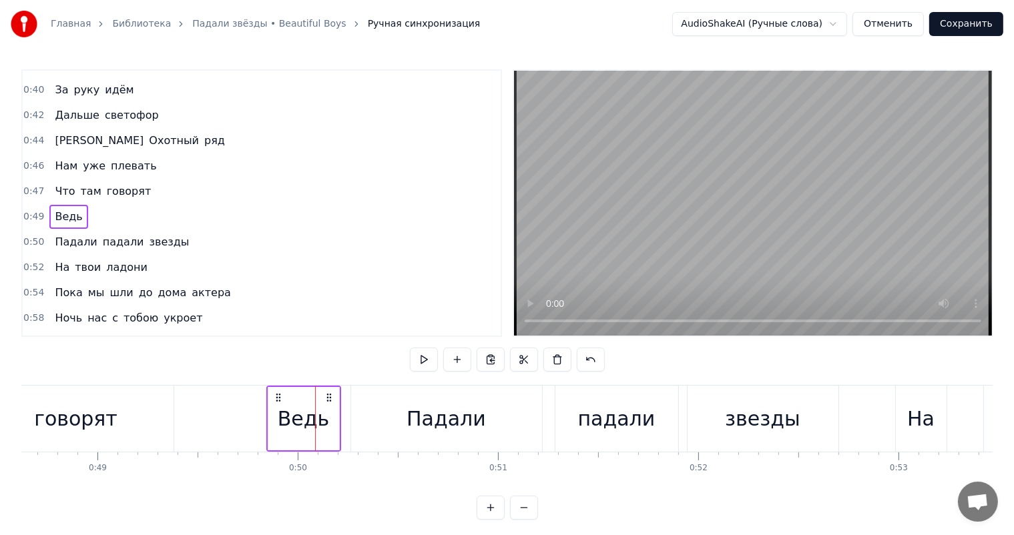
click at [82, 230] on div "0:50 Падали падали звезды" at bounding box center [262, 242] width 478 height 25
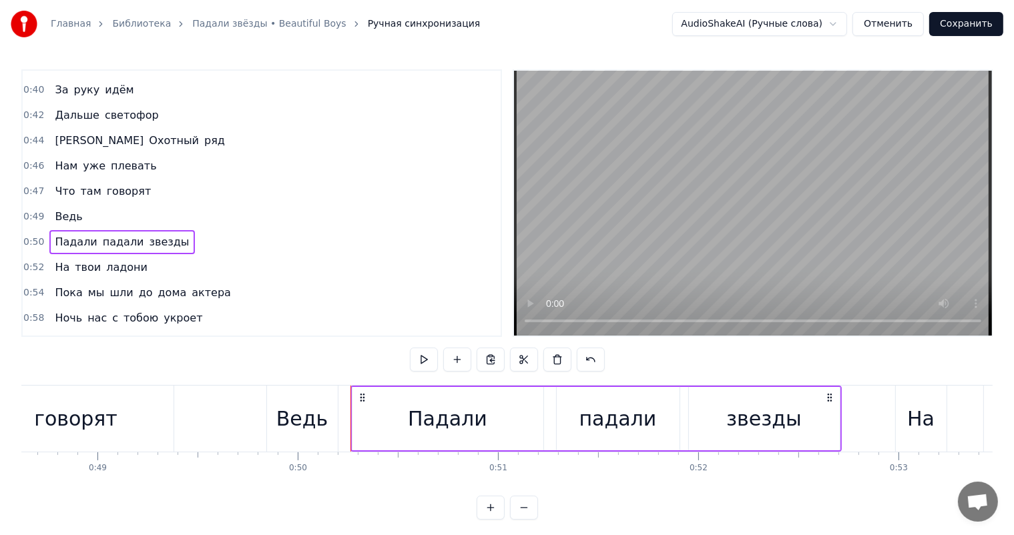
click at [75, 208] on div "Ведь" at bounding box center [68, 217] width 38 height 24
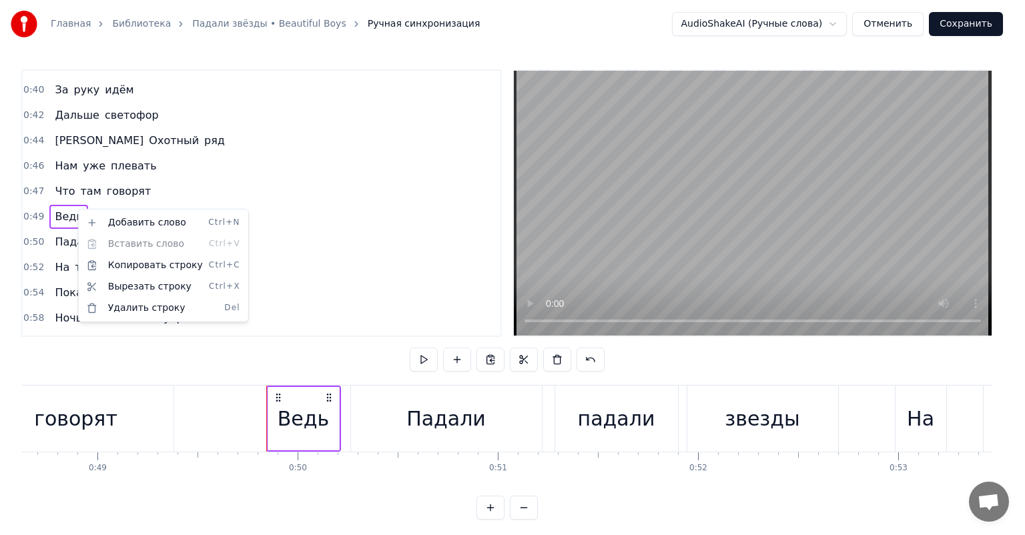
click at [264, 179] on html "Главная Библиотека Падали звёзды • Beautiful Boys Ручная синхронизация AudioSha…" at bounding box center [512, 270] width 1025 height 541
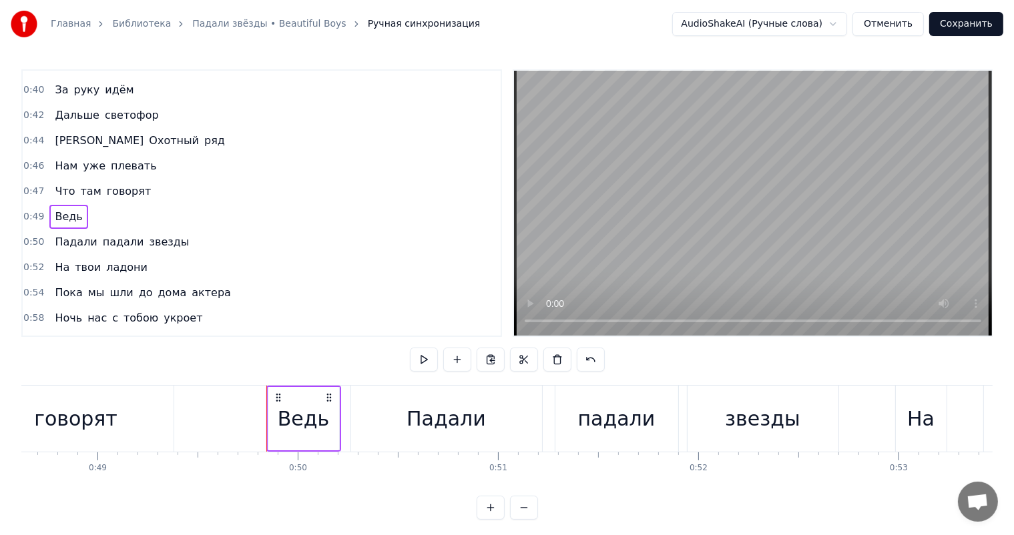
click at [384, 392] on div "Падали" at bounding box center [446, 419] width 191 height 66
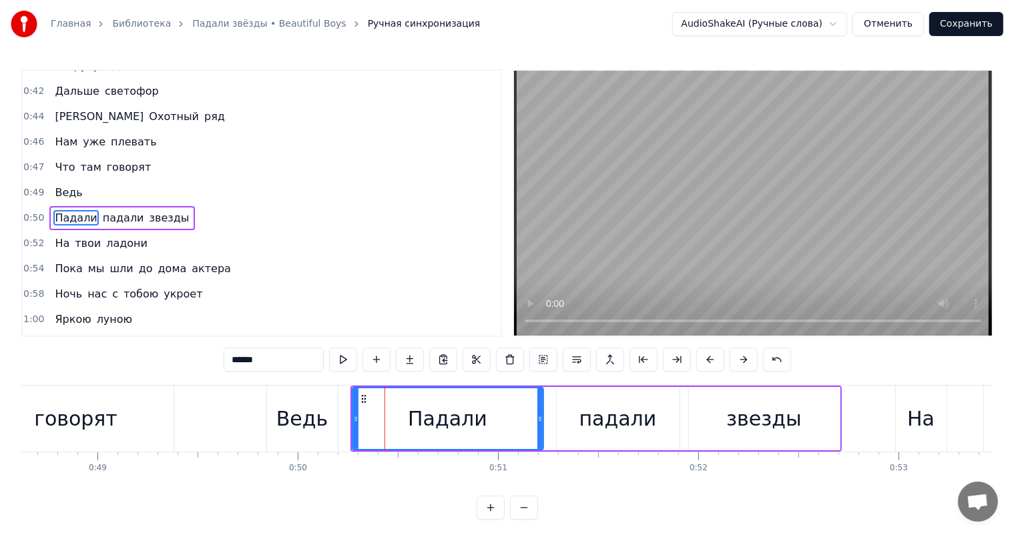
drag, startPoint x: 204, startPoint y: 174, endPoint x: 129, endPoint y: 208, distance: 82.1
click at [130, 208] on div "0:20 В полночь босиком 0:21 По седой [PERSON_NAME] 0:23 В шали шерстяной 0:25 Д…" at bounding box center [261, 203] width 481 height 268
click at [60, 188] on div "Ведь" at bounding box center [68, 193] width 38 height 24
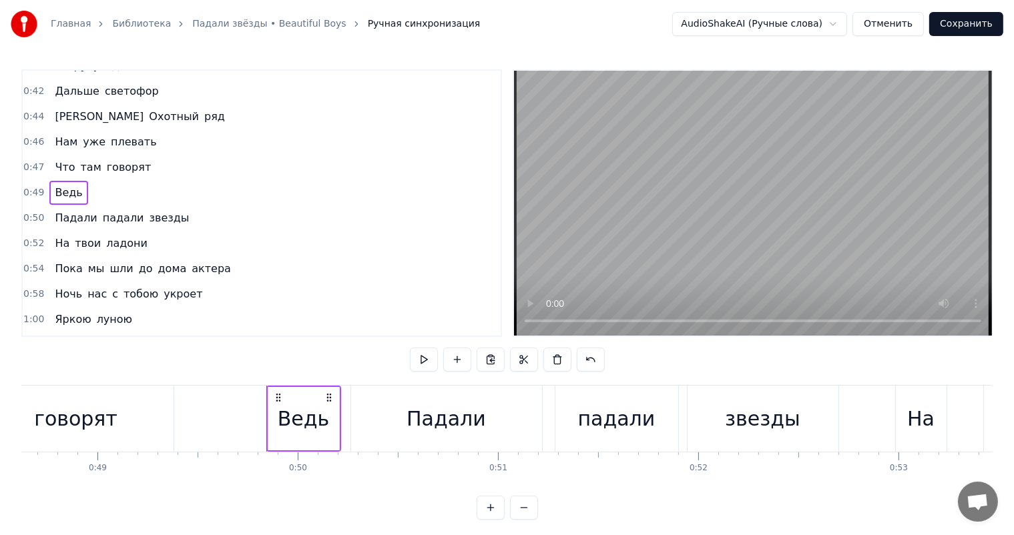
drag, startPoint x: 40, startPoint y: 168, endPoint x: 117, endPoint y: 203, distance: 84.8
click at [117, 203] on div "0:20 В полночь босиком 0:21 По седой [PERSON_NAME] 0:23 В шали шерстяной 0:25 Д…" at bounding box center [261, 203] width 481 height 268
click at [76, 210] on span "Падали" at bounding box center [75, 217] width 45 height 15
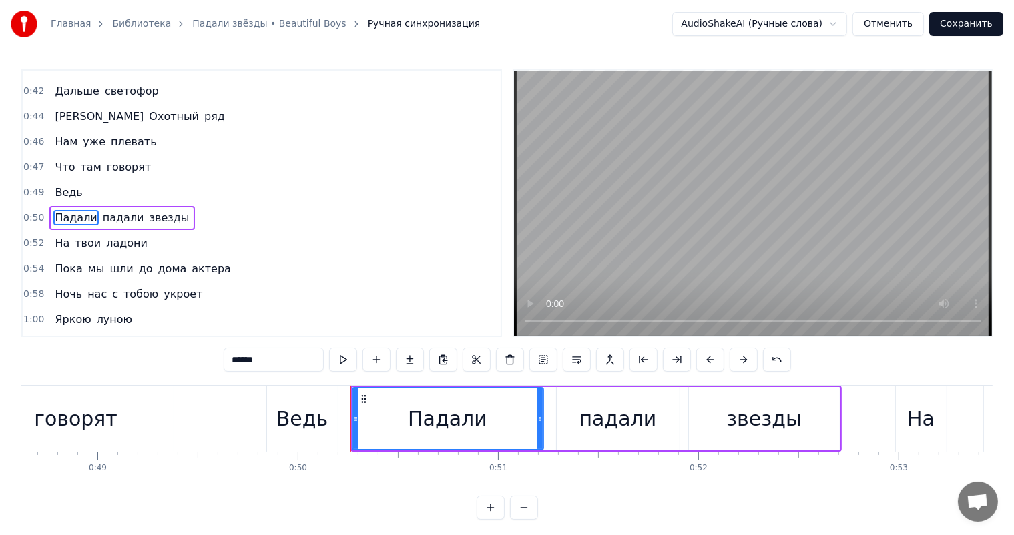
click at [366, 399] on icon at bounding box center [363, 399] width 11 height 11
click at [362, 398] on circle at bounding box center [362, 398] width 1 height 1
click at [364, 396] on circle at bounding box center [364, 396] width 1 height 1
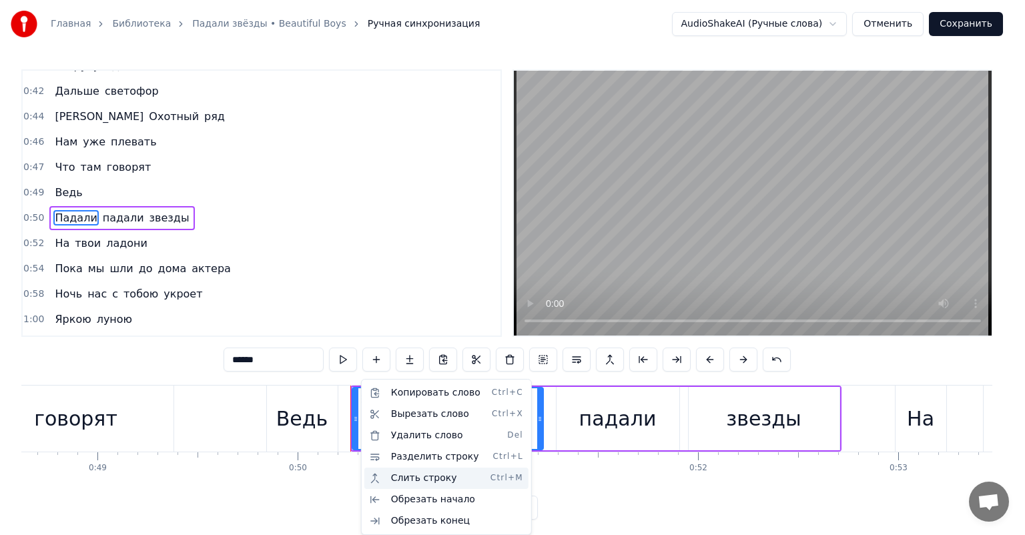
click at [400, 479] on div "Слить строку Ctrl+M" at bounding box center [446, 478] width 164 height 21
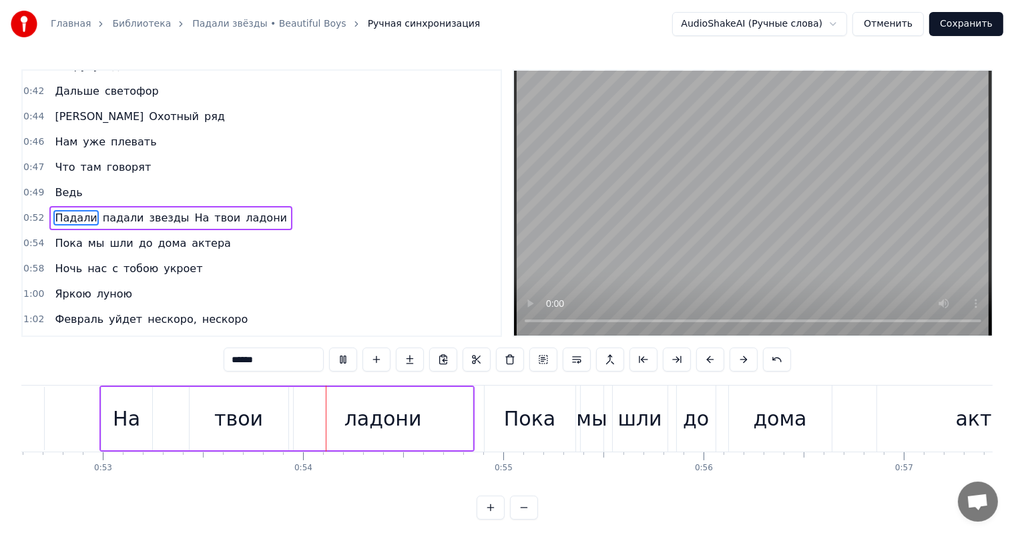
scroll to position [0, 10678]
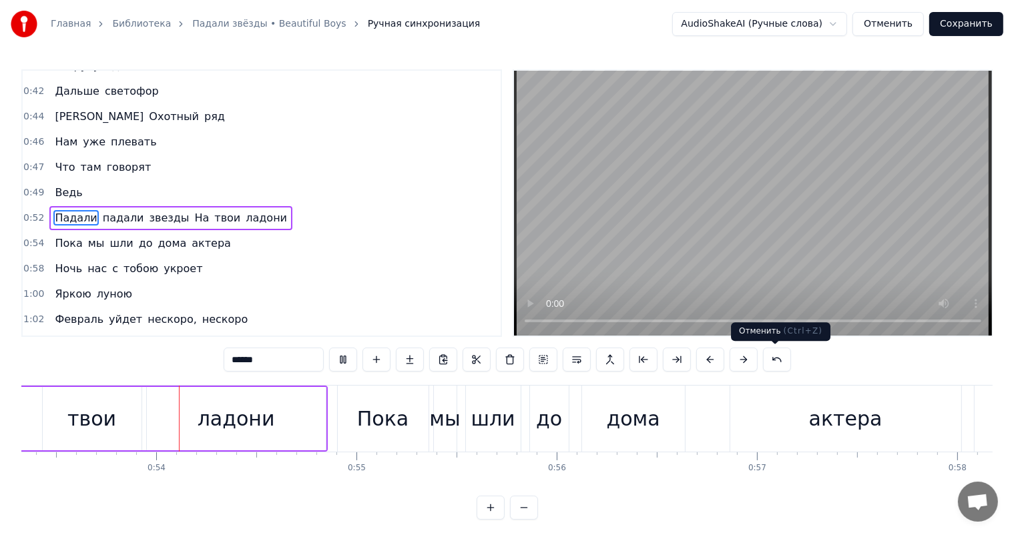
click at [777, 358] on button at bounding box center [777, 360] width 28 height 24
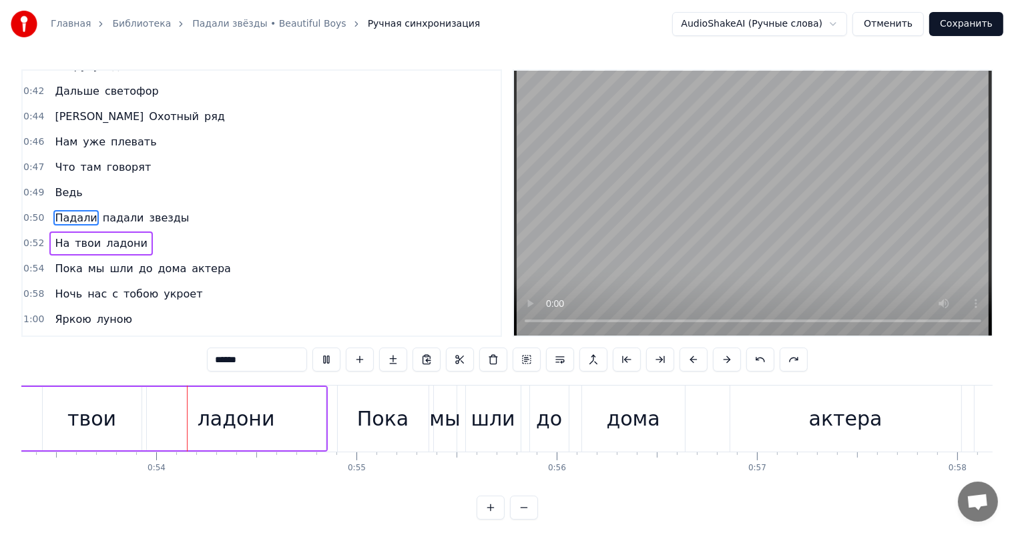
click at [777, 358] on div "******" at bounding box center [507, 360] width 601 height 24
click at [760, 361] on button at bounding box center [760, 360] width 28 height 24
click at [758, 361] on button at bounding box center [760, 360] width 28 height 24
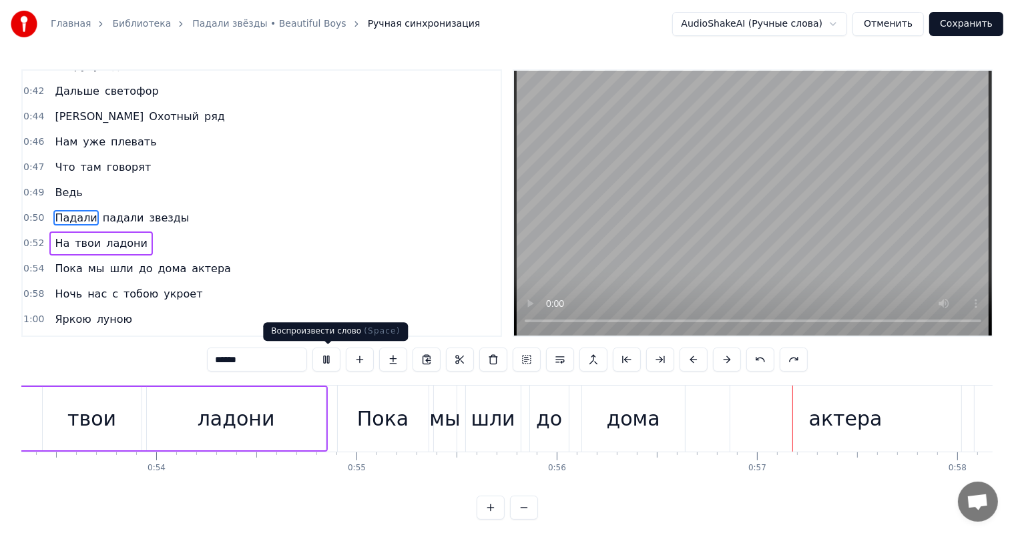
click at [330, 362] on button at bounding box center [326, 360] width 28 height 24
click at [60, 181] on div "Ведь" at bounding box center [68, 193] width 38 height 24
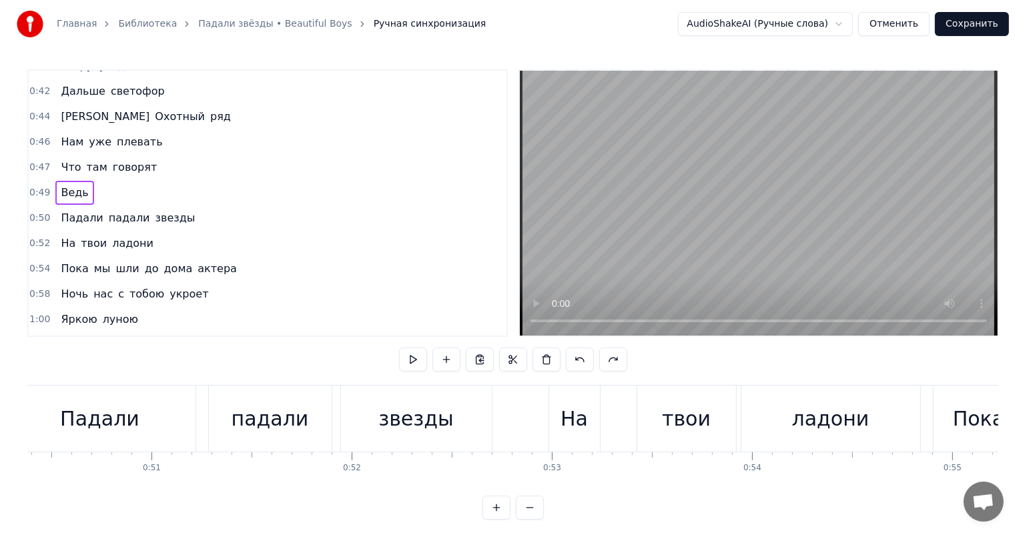
scroll to position [0, 9913]
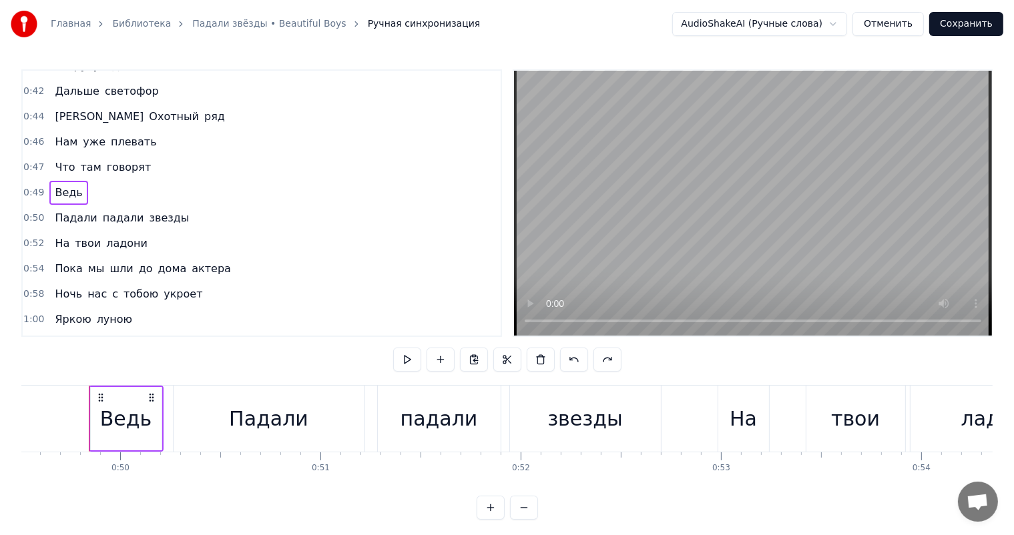
click at [908, 24] on button "Отменить" at bounding box center [887, 24] width 71 height 24
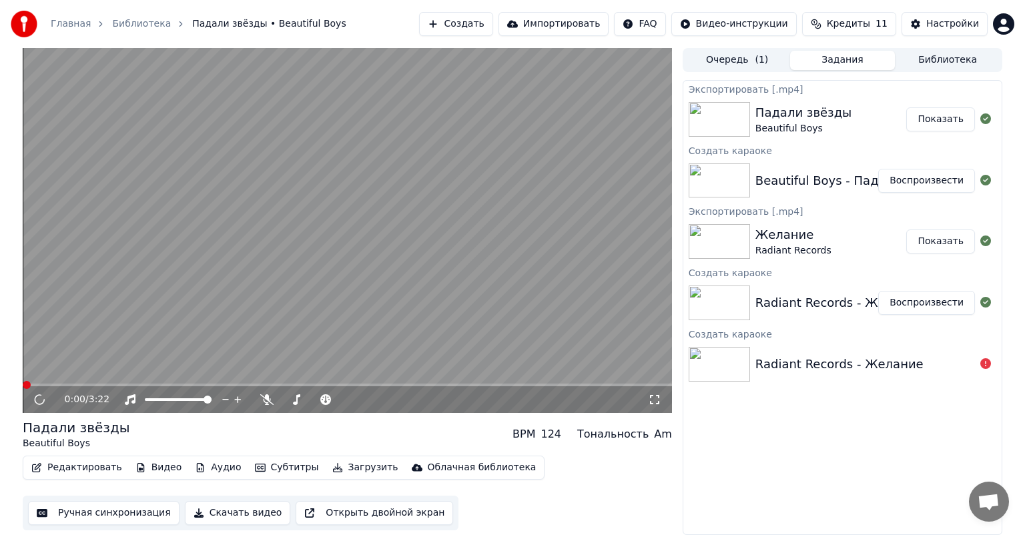
click at [89, 465] on button "Редактировать" at bounding box center [76, 468] width 101 height 19
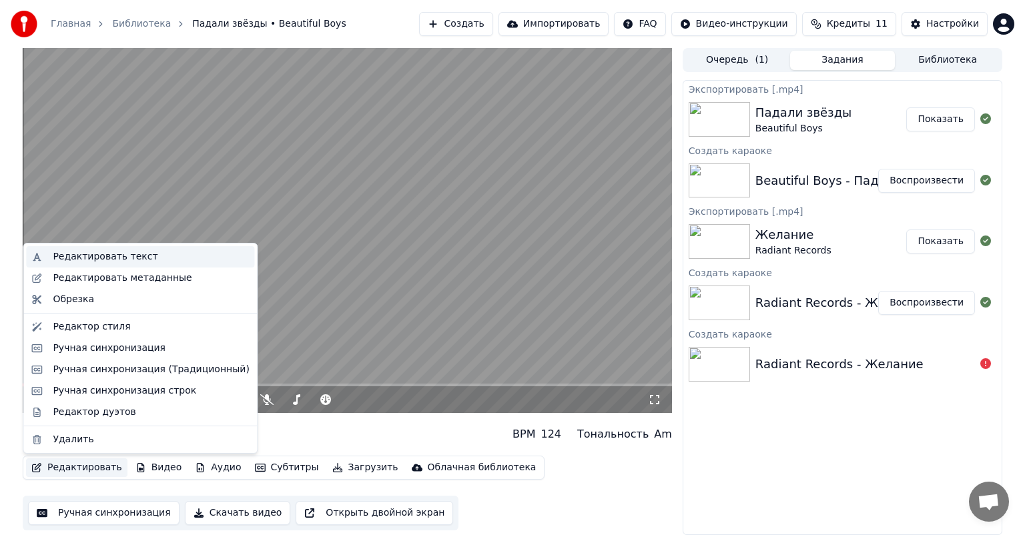
click at [91, 262] on div "Редактировать текст" at bounding box center [105, 256] width 105 height 13
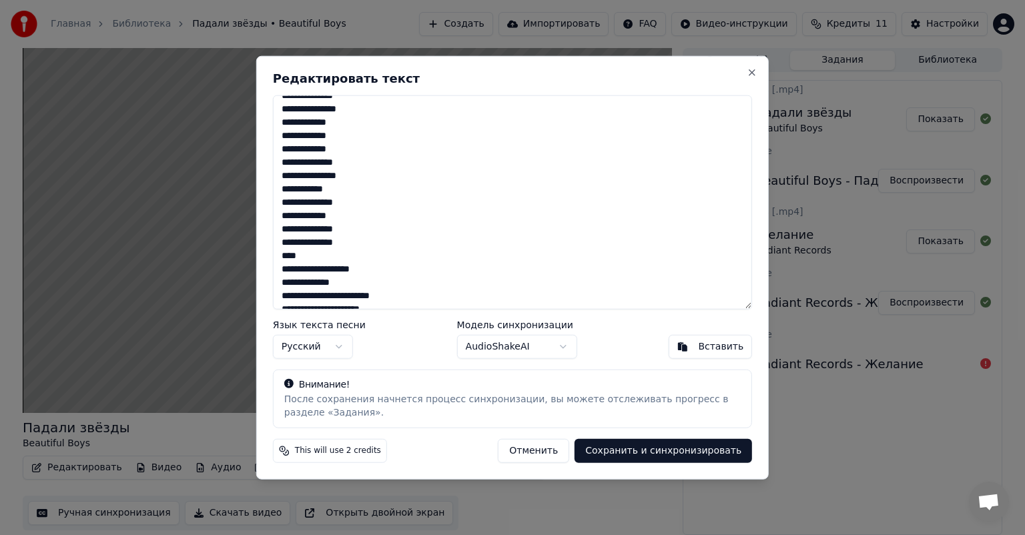
scroll to position [67, 0]
click at [320, 254] on textarea at bounding box center [512, 202] width 479 height 214
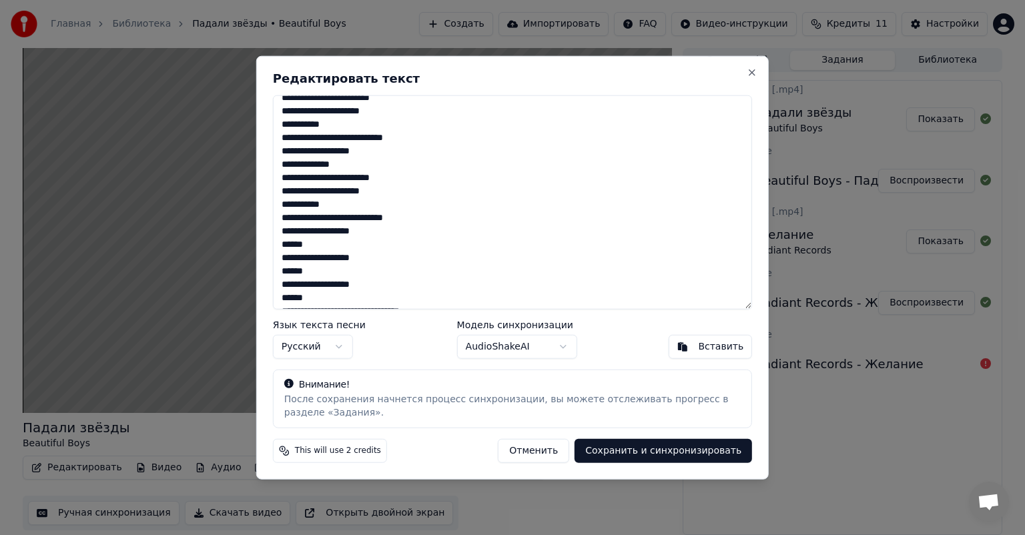
scroll to position [691, 0]
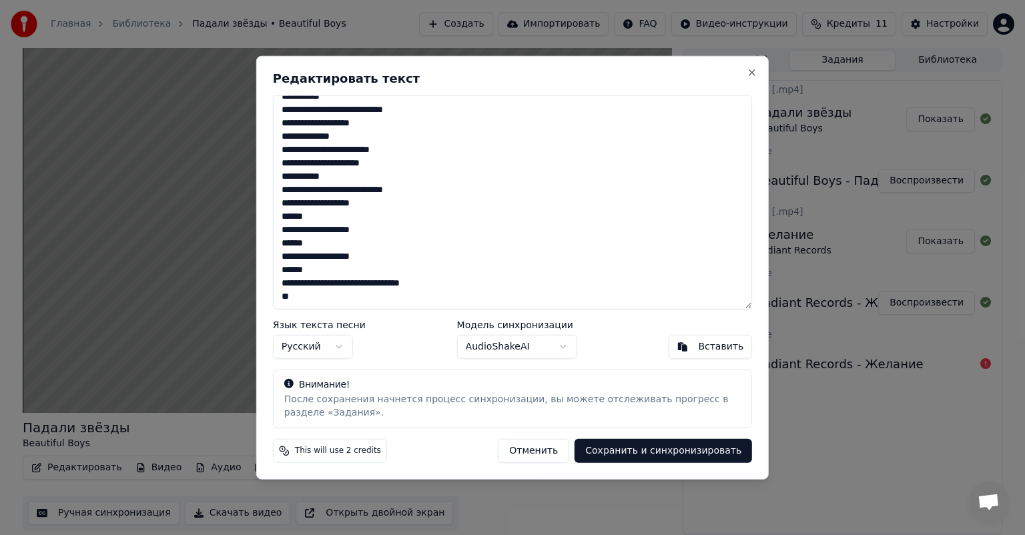
click at [558, 451] on button "Отменить" at bounding box center [533, 451] width 71 height 24
type textarea "**********"
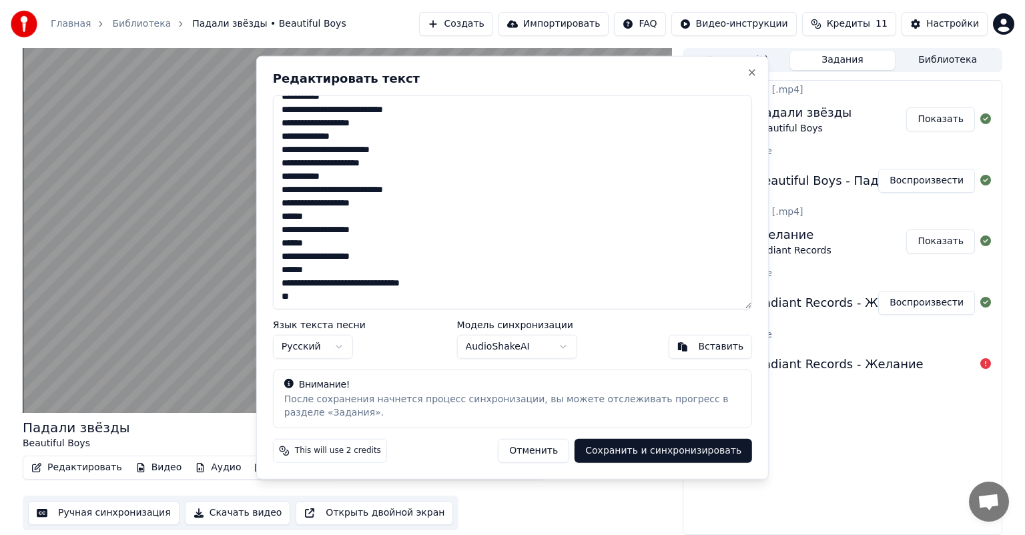
scroll to position [678, 0]
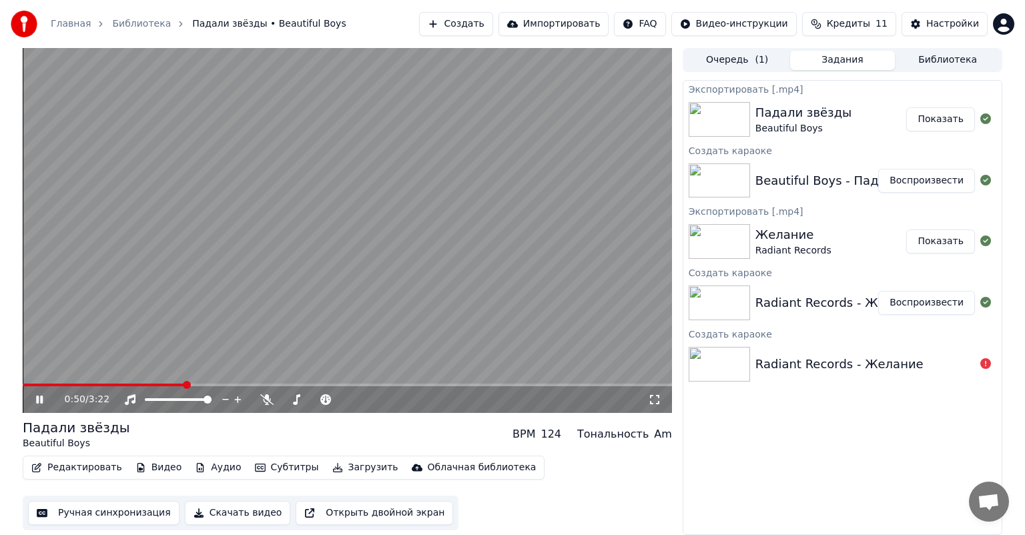
click at [365, 237] on video at bounding box center [347, 230] width 649 height 365
click at [85, 467] on button "Редактировать" at bounding box center [76, 468] width 101 height 19
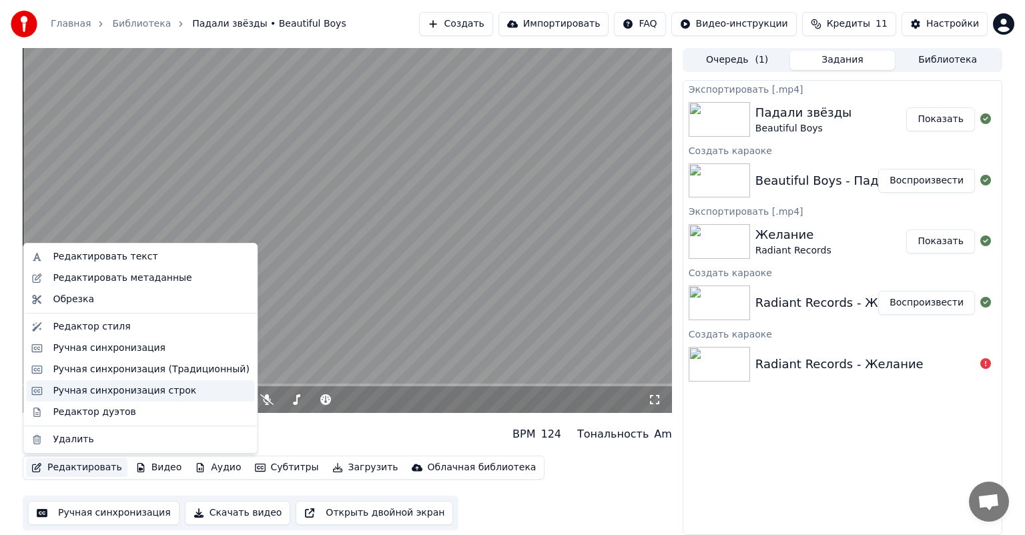
click at [75, 392] on div "Ручная синхронизация строк" at bounding box center [124, 390] width 143 height 13
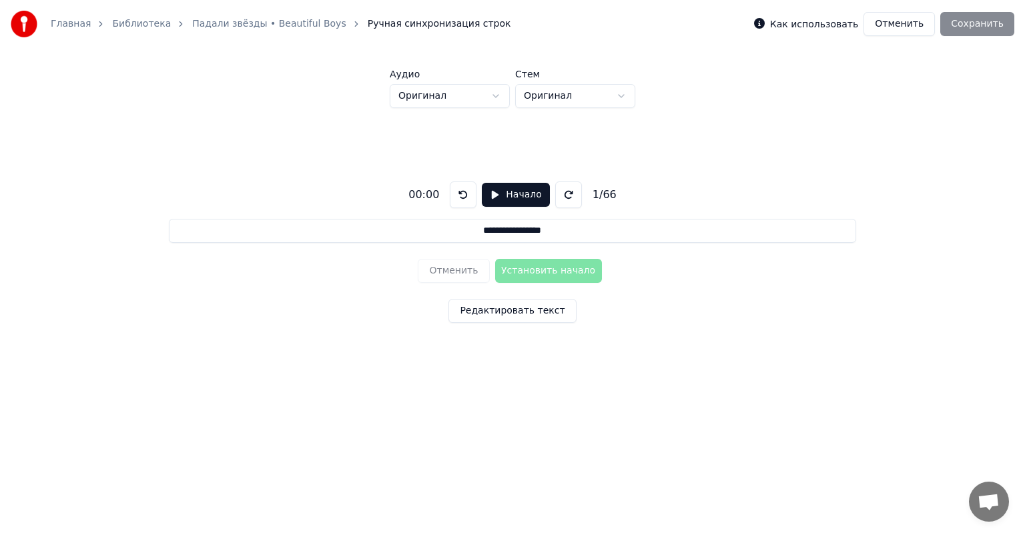
click at [493, 192] on button "Начало" at bounding box center [515, 195] width 67 height 24
click at [493, 98] on html "**********" at bounding box center [512, 206] width 1025 height 412
click at [576, 97] on html "**********" at bounding box center [512, 206] width 1025 height 412
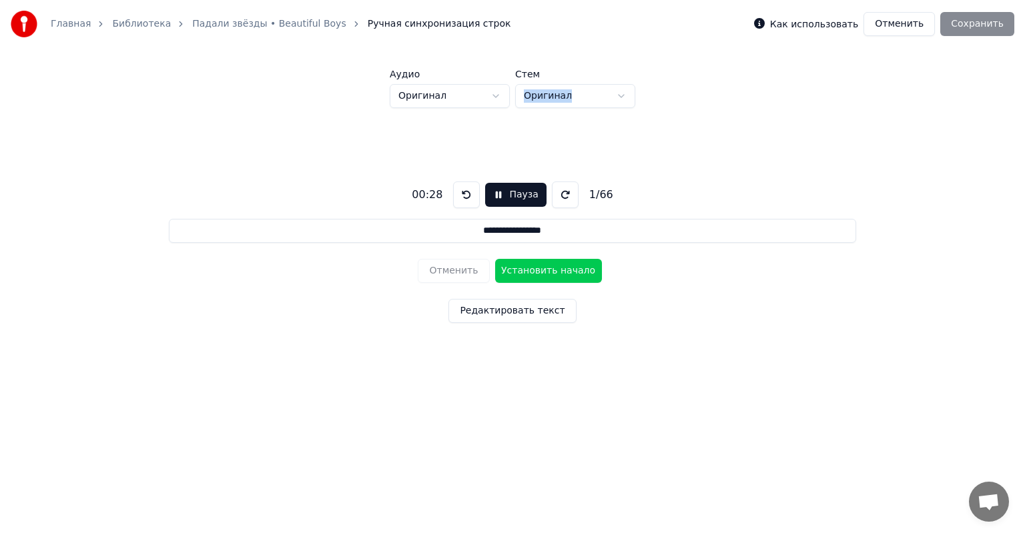
click at [515, 309] on button "Редактировать текст" at bounding box center [512, 311] width 127 height 24
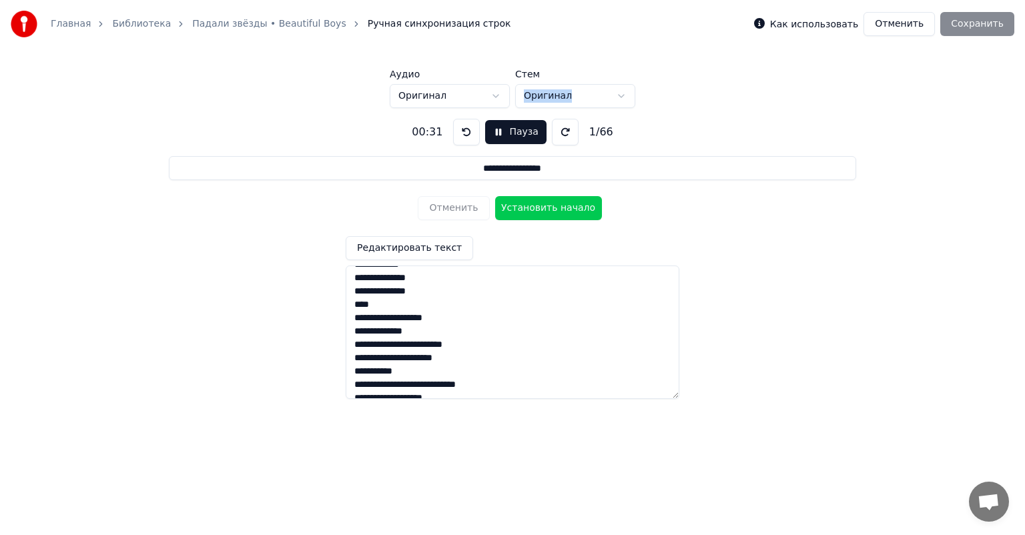
scroll to position [192, 0]
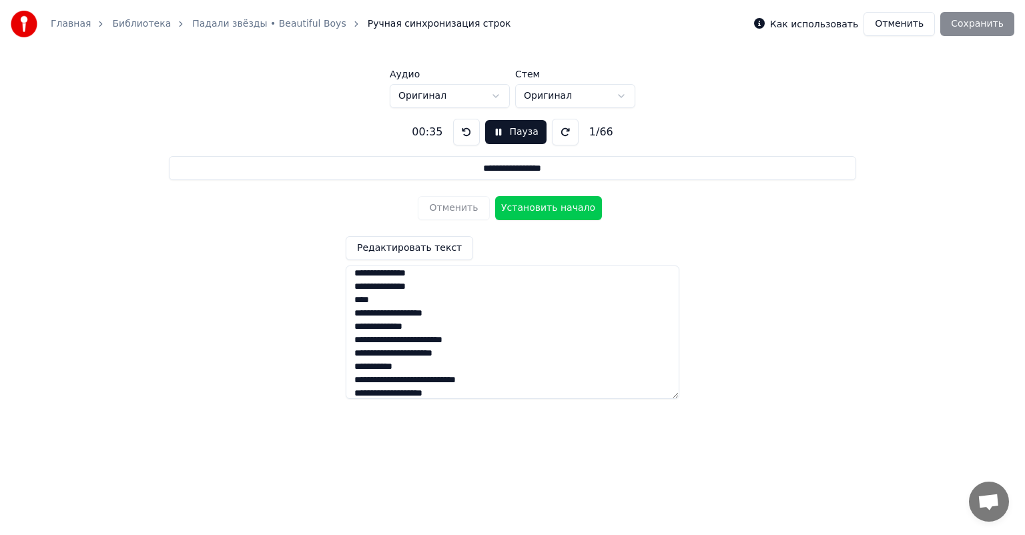
drag, startPoint x: 354, startPoint y: 312, endPoint x: 465, endPoint y: 314, distance: 110.8
click at [465, 314] on textarea at bounding box center [513, 332] width 334 height 133
click at [561, 131] on button at bounding box center [565, 132] width 27 height 27
click at [494, 129] on button "Пауза" at bounding box center [515, 132] width 61 height 24
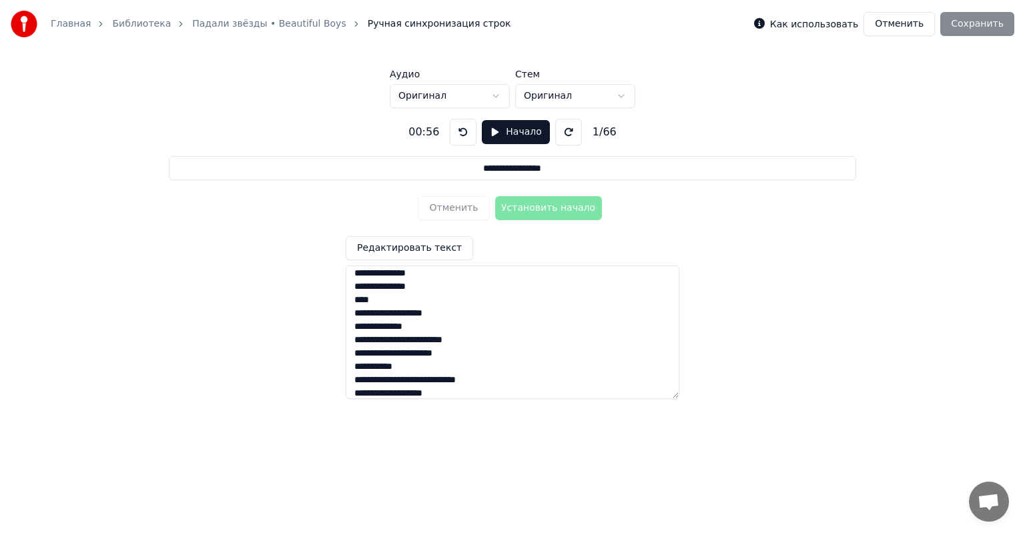
click at [894, 25] on button "Отменить" at bounding box center [899, 24] width 71 height 24
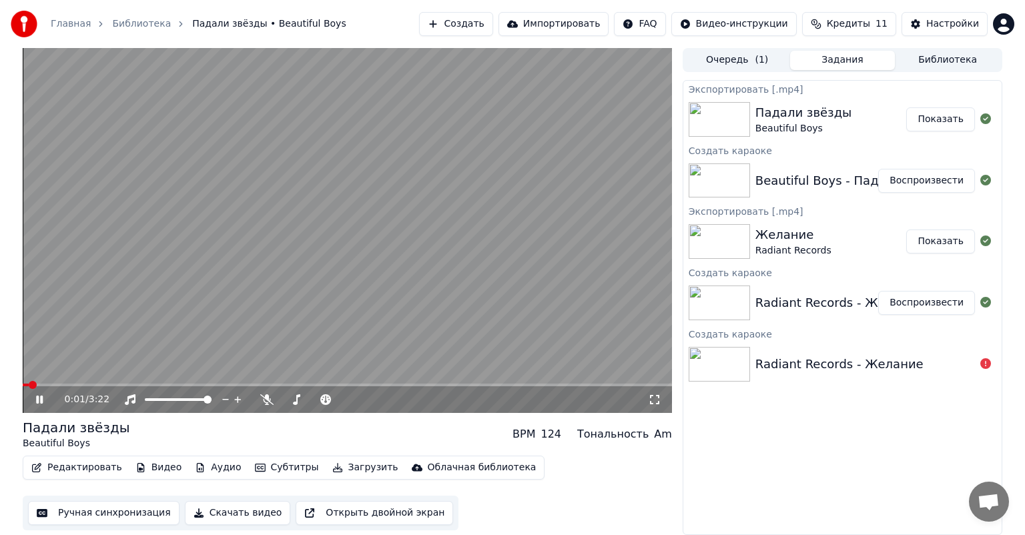
click at [32, 403] on div "0:01 / 3:22" at bounding box center [347, 399] width 639 height 13
click at [56, 463] on button "Редактировать" at bounding box center [76, 468] width 101 height 19
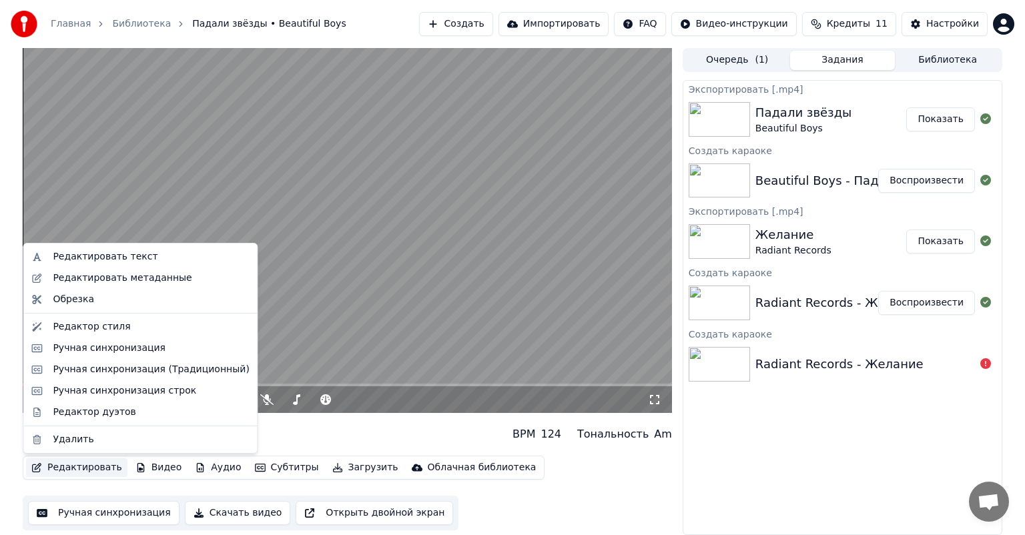
click at [511, 166] on video at bounding box center [347, 230] width 649 height 365
click at [57, 462] on button "Редактировать" at bounding box center [76, 468] width 101 height 19
click at [91, 392] on div "Ручная синхронизация строк" at bounding box center [124, 390] width 143 height 13
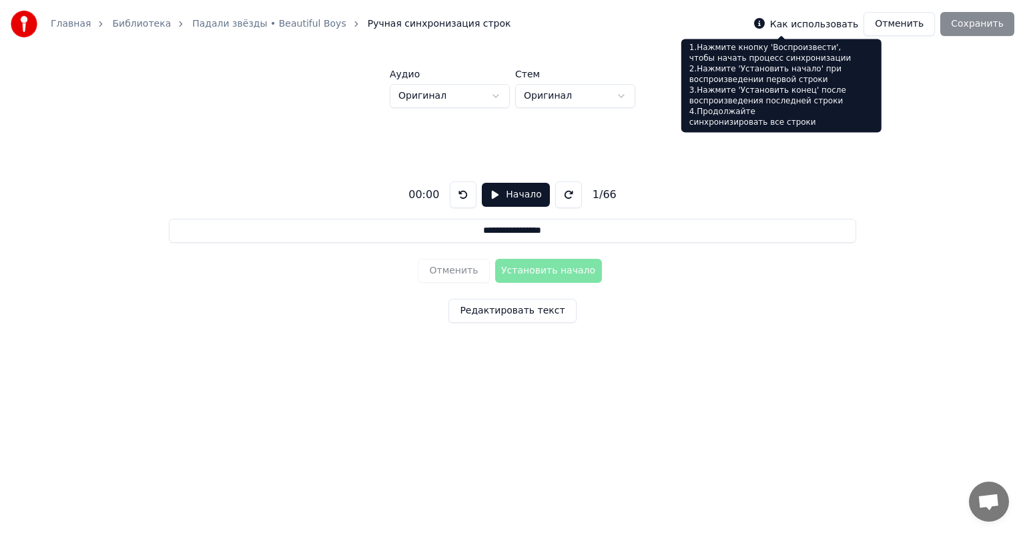
click at [765, 27] on icon at bounding box center [759, 23] width 11 height 11
click at [702, 23] on div "Главная Библиотека Падали звёзды • Beautiful Boys Ручная синхронизация строк Ка…" at bounding box center [512, 24] width 1025 height 48
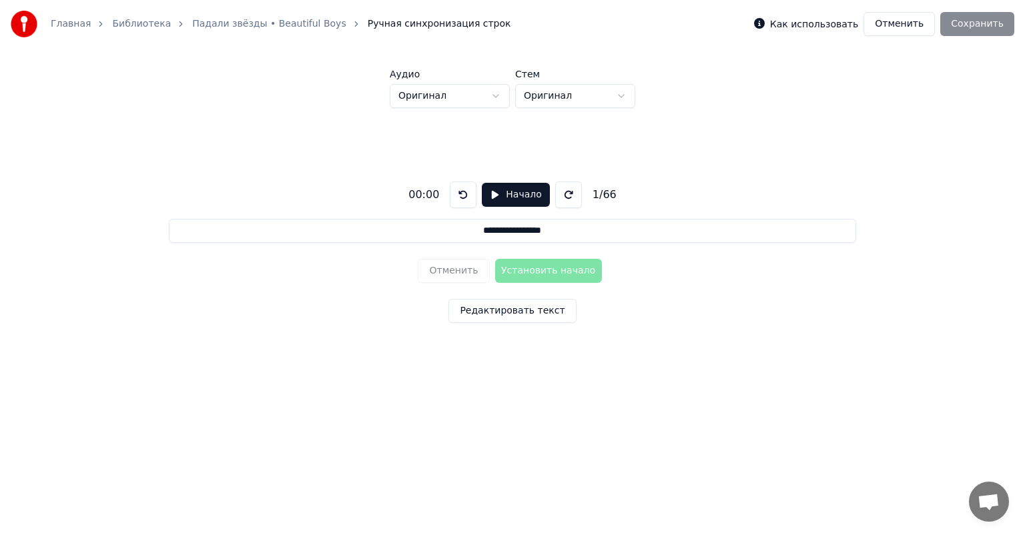
click at [519, 190] on button "Начало" at bounding box center [515, 195] width 67 height 24
click at [506, 271] on button "Установить начало" at bounding box center [548, 271] width 107 height 24
click at [495, 259] on button "Установить конец" at bounding box center [548, 271] width 107 height 24
type input "**********"
click at [908, 31] on button "Отменить" at bounding box center [899, 24] width 71 height 24
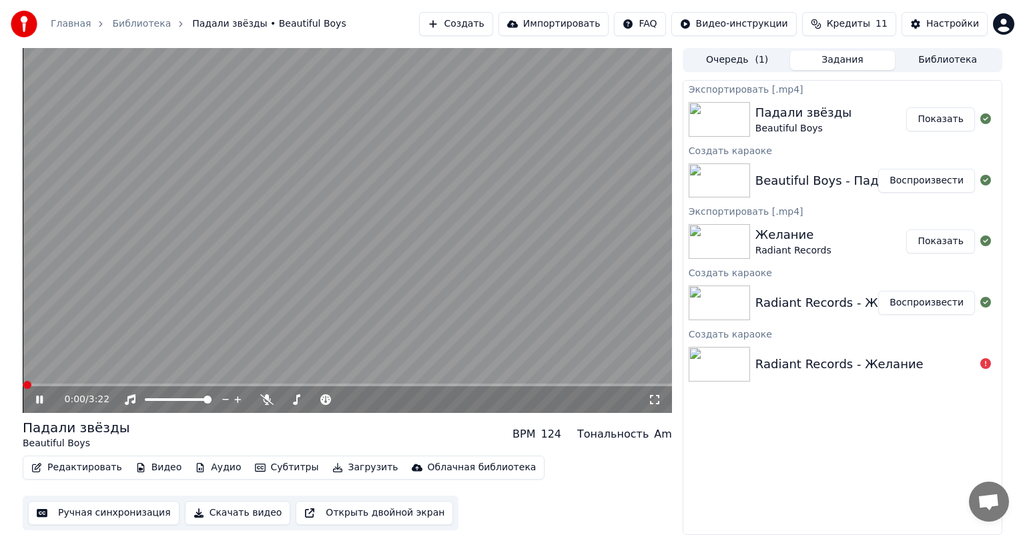
click at [39, 402] on icon at bounding box center [48, 399] width 31 height 11
